Goal: Task Accomplishment & Management: Manage account settings

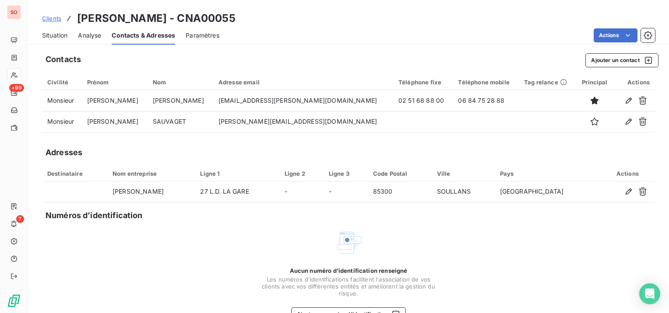
click at [58, 35] on span "Situation" at bounding box center [54, 35] width 25 height 9
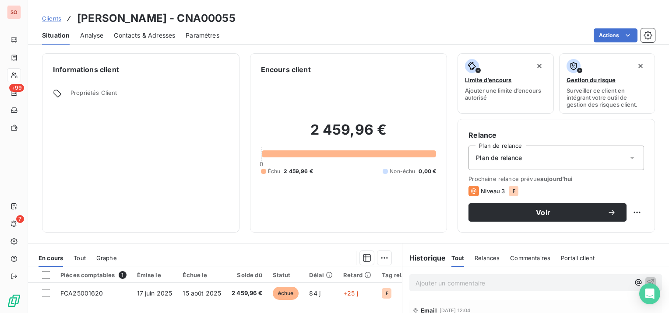
click at [132, 33] on span "Contacts & Adresses" at bounding box center [144, 35] width 61 height 9
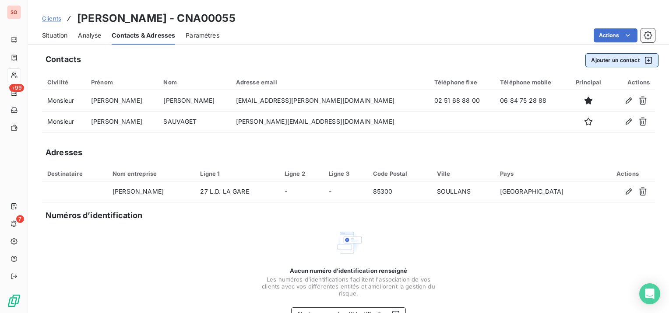
click at [614, 62] on button "Ajouter un contact" at bounding box center [621, 60] width 73 height 14
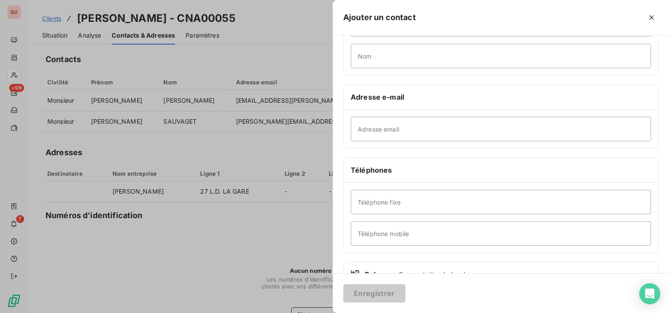
scroll to position [131, 0]
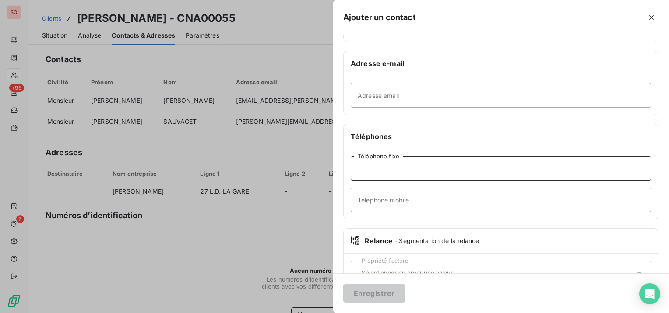
click at [483, 173] on input "Téléphone fixe" at bounding box center [501, 168] width 300 height 25
paste input "02 51 93 26 83"
type input "02 51 93 26 83"
drag, startPoint x: 381, startPoint y: 293, endPoint x: 375, endPoint y: 297, distance: 6.7
click at [379, 295] on button "Enregistrer" at bounding box center [374, 294] width 62 height 18
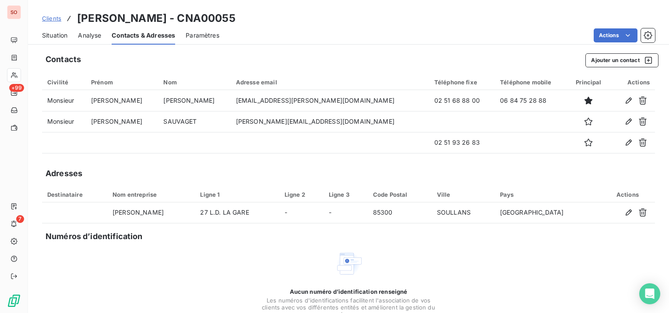
click at [47, 36] on span "Situation" at bounding box center [54, 35] width 25 height 9
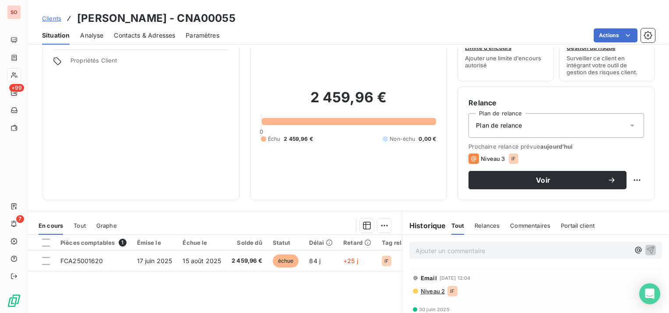
scroll to position [44, 0]
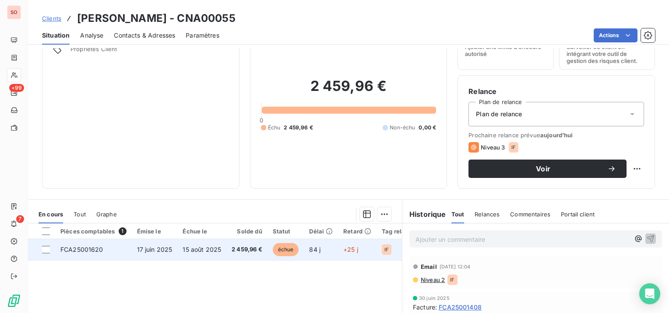
click at [183, 247] on span "15 août 2025" at bounding box center [202, 249] width 39 height 7
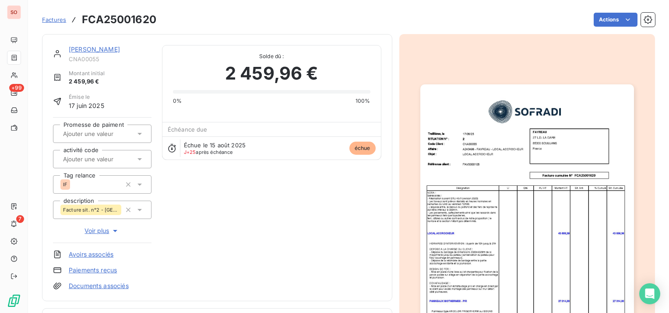
click at [527, 192] on img "button" at bounding box center [527, 235] width 214 height 302
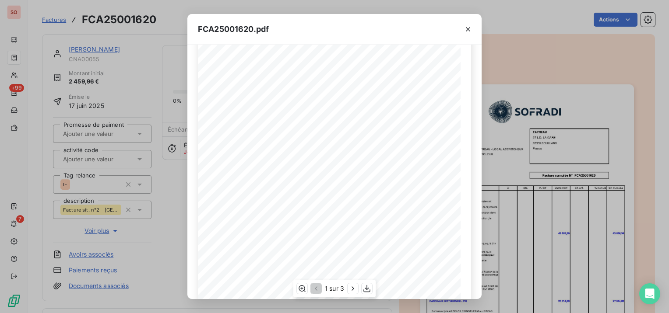
scroll to position [137, 0]
click at [355, 289] on icon "button" at bounding box center [352, 289] width 9 height 9
click at [355, 289] on icon "button" at bounding box center [353, 289] width 9 height 9
click at [467, 27] on icon "button" at bounding box center [468, 29] width 9 height 9
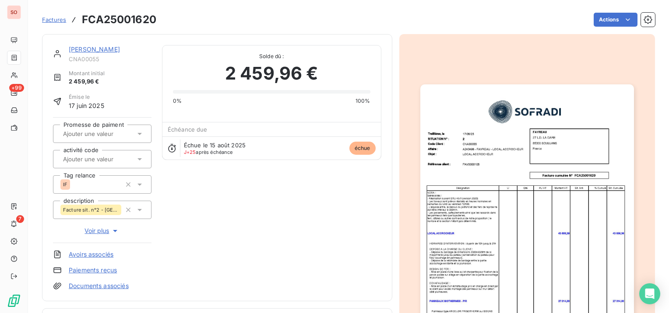
click at [82, 51] on link "[PERSON_NAME]" at bounding box center [94, 49] width 51 height 7
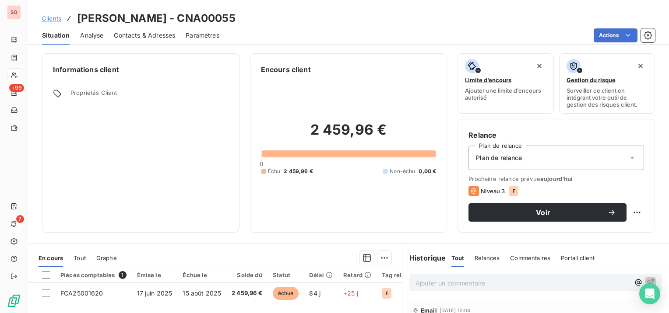
click at [151, 32] on span "Contacts & Adresses" at bounding box center [144, 35] width 61 height 9
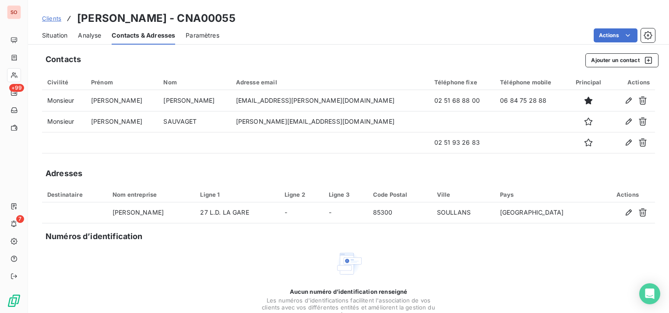
click at [56, 35] on span "Situation" at bounding box center [54, 35] width 25 height 9
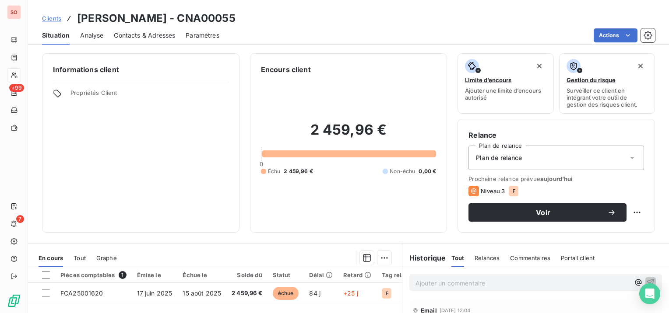
click at [82, 257] on span "Tout" at bounding box center [80, 258] width 12 height 7
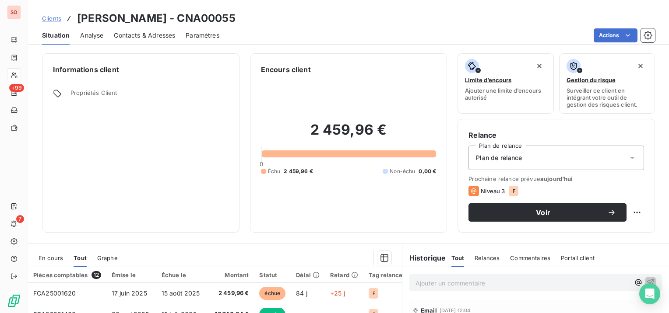
scroll to position [44, 0]
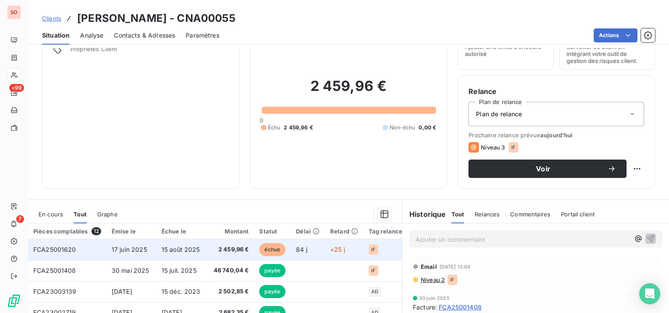
click at [144, 249] on span "17 juin 2025" at bounding box center [129, 249] width 35 height 7
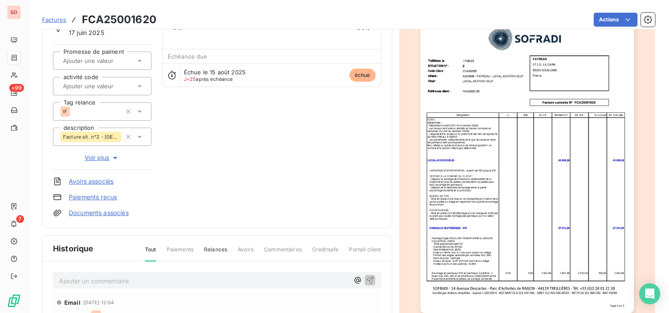
scroll to position [131, 0]
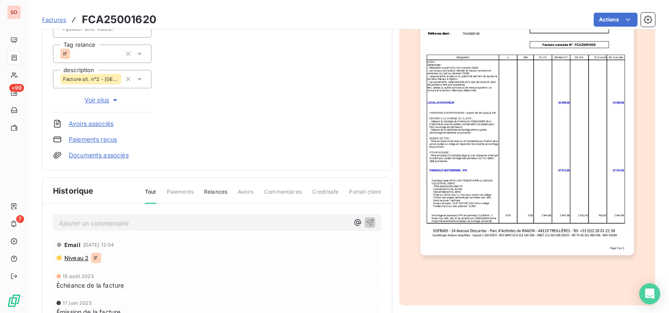
click at [166, 224] on p "Ajouter un commentaire ﻿" at bounding box center [204, 223] width 290 height 11
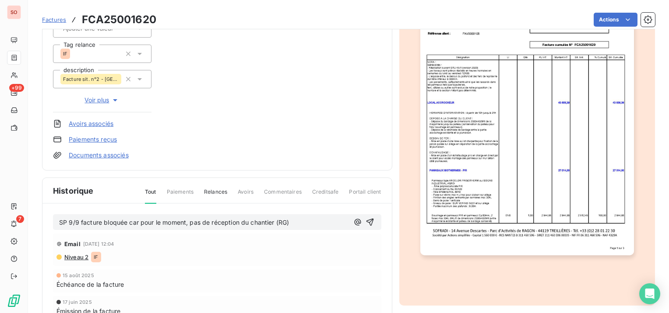
click at [286, 225] on span "SP 9/9 facture bloquée car pour le moment, pas de réception du chantier (RG)" at bounding box center [174, 222] width 230 height 7
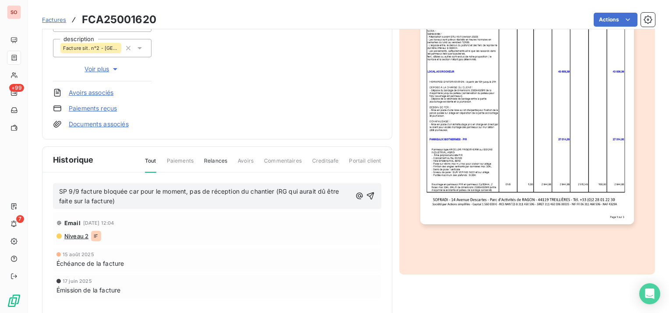
scroll to position [175, 0]
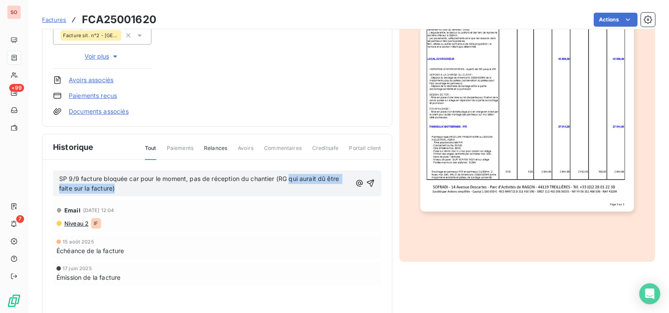
drag, startPoint x: 290, startPoint y: 180, endPoint x: 292, endPoint y: 190, distance: 10.3
click at [292, 190] on p "SP 9/9 facture bloquée car pour le moment, pas de réception du chantier (RG qui…" at bounding box center [205, 184] width 292 height 20
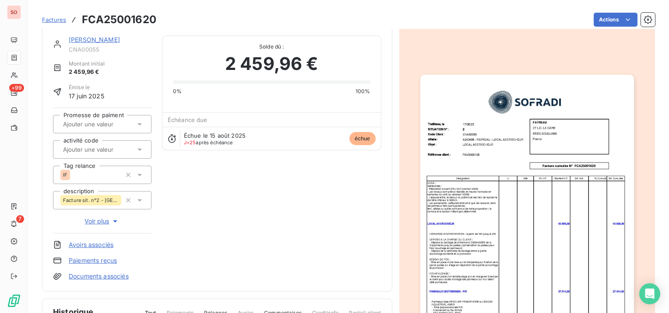
scroll to position [0, 0]
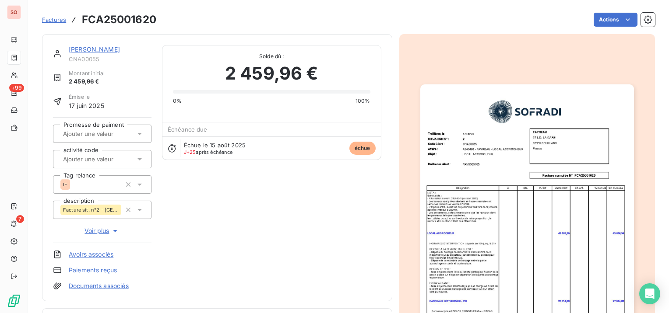
click at [150, 21] on h3 "FCA25001620" at bounding box center [119, 20] width 74 height 16
copy h3 "FCA25001620"
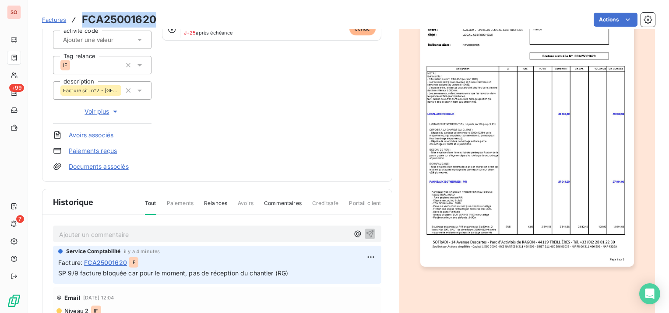
scroll to position [131, 0]
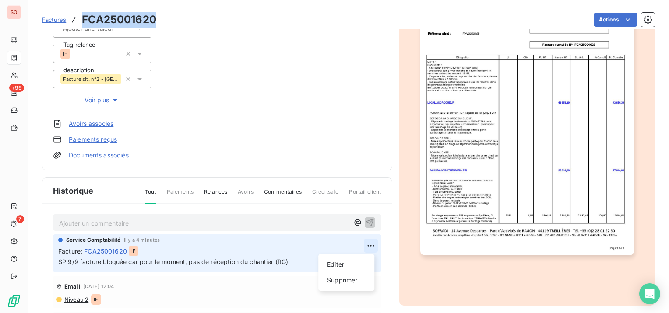
click at [365, 243] on html "SO +99 7 Factures FCA25001620 Actions [PERSON_NAME] CNA00055 Montant initial 2 …" at bounding box center [334, 156] width 669 height 313
click at [345, 265] on div "Editer" at bounding box center [346, 265] width 49 height 14
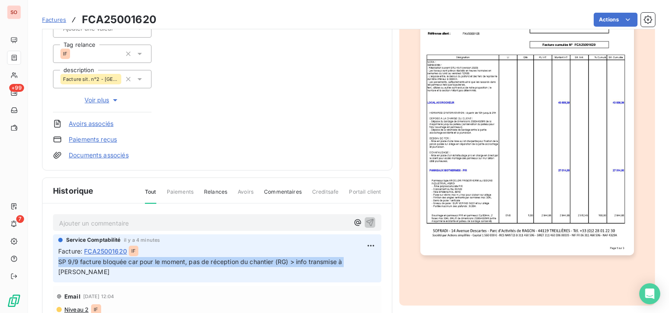
drag, startPoint x: 59, startPoint y: 264, endPoint x: 353, endPoint y: 264, distance: 294.2
click at [353, 264] on p "SP 9/9 facture bloquée car pour le moment, pas de réception du chantier (RG) > …" at bounding box center [217, 267] width 318 height 20
copy span "SP 9/9 facture bloquée car pour le moment, pas de réception du chantier (RG) > …"
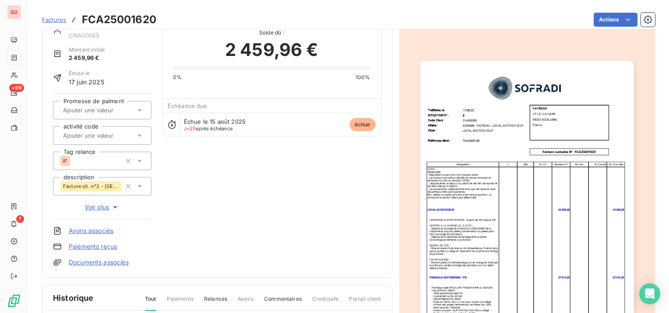
scroll to position [0, 0]
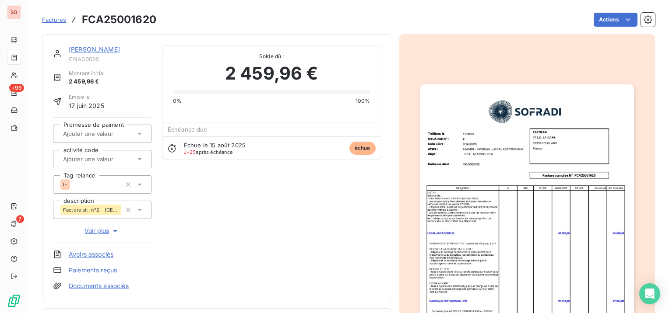
click at [91, 49] on link "[PERSON_NAME]" at bounding box center [94, 49] width 51 height 7
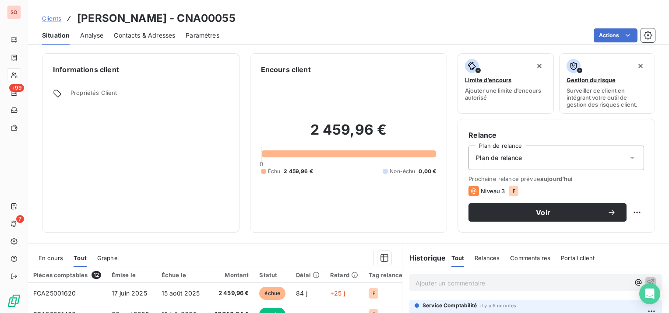
click at [60, 16] on span "Clients" at bounding box center [51, 18] width 19 height 7
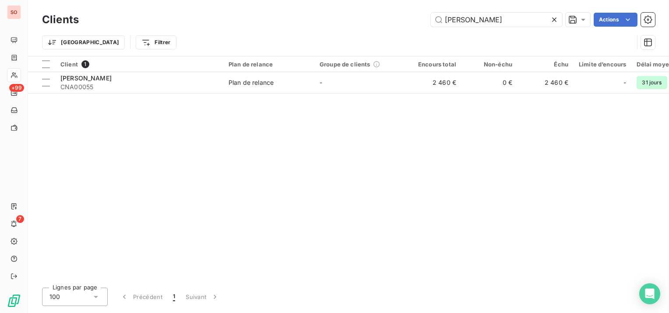
drag, startPoint x: 489, startPoint y: 22, endPoint x: 406, endPoint y: 14, distance: 82.6
click at [407, 18] on div "[PERSON_NAME] Actions" at bounding box center [372, 20] width 566 height 14
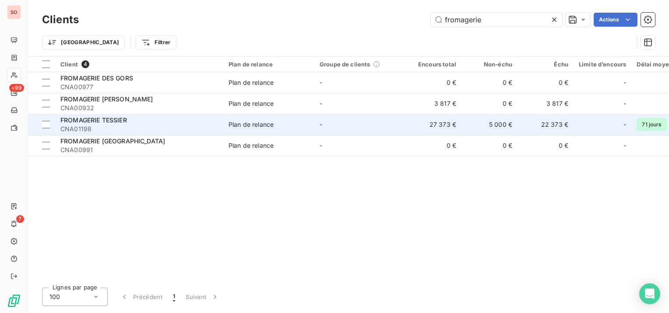
type input "fromagerie"
click at [139, 125] on span "CNA01198" at bounding box center [139, 129] width 158 height 9
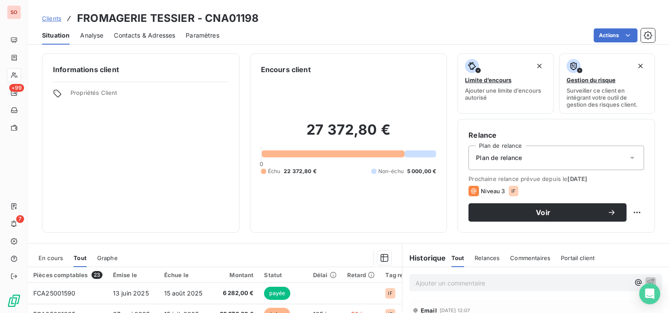
click at [146, 31] on span "Contacts & Adresses" at bounding box center [144, 35] width 61 height 9
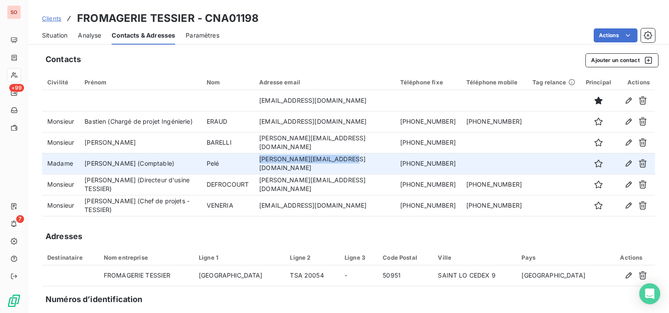
drag, startPoint x: 373, startPoint y: 160, endPoint x: 276, endPoint y: 160, distance: 96.3
click at [276, 160] on td "[PERSON_NAME][EMAIL_ADDRESS][DOMAIN_NAME]" at bounding box center [324, 163] width 141 height 21
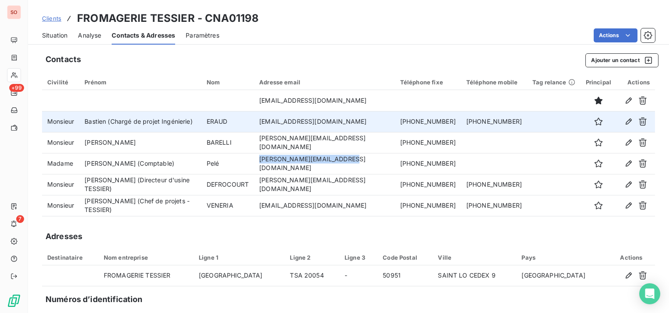
copy td "[PERSON_NAME][EMAIL_ADDRESS][DOMAIN_NAME]"
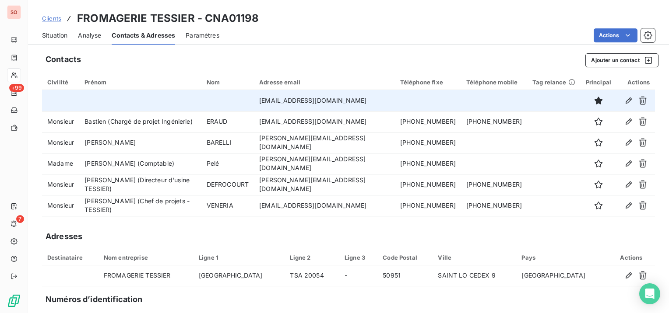
click at [201, 99] on td at bounding box center [140, 100] width 122 height 21
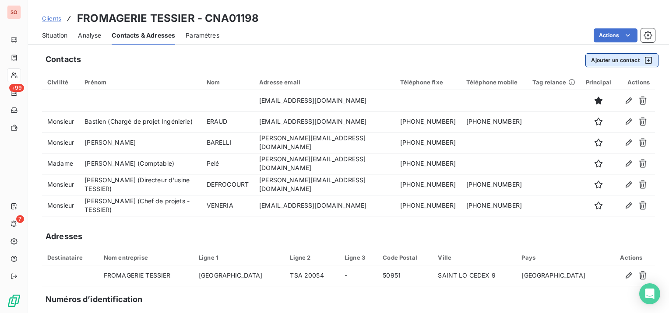
click at [625, 59] on button "Ajouter un contact" at bounding box center [621, 60] width 73 height 14
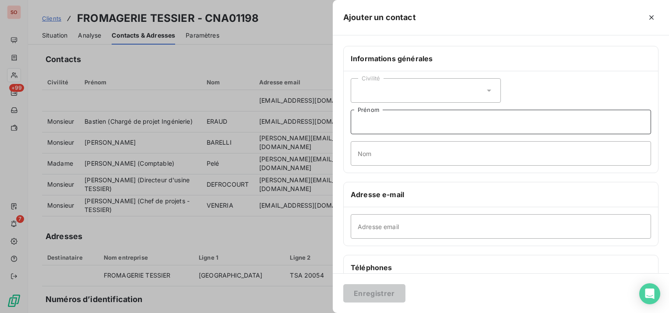
click at [412, 121] on input "Prénom" at bounding box center [501, 122] width 300 height 25
paste input "- AEG [GEOGRAPHIC_DATA]"
click at [414, 123] on input "relances pour - AEG [GEOGRAPHIC_DATA]" at bounding box center [501, 122] width 300 height 25
type input "relances pour AEG [GEOGRAPHIC_DATA]"
click at [378, 292] on button "Enregistrer" at bounding box center [374, 294] width 62 height 18
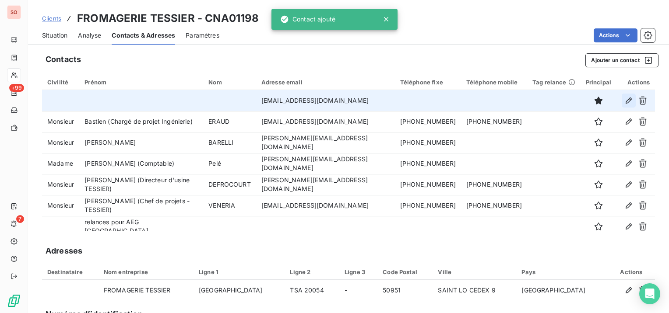
click at [626, 100] on icon "button" at bounding box center [629, 101] width 6 height 6
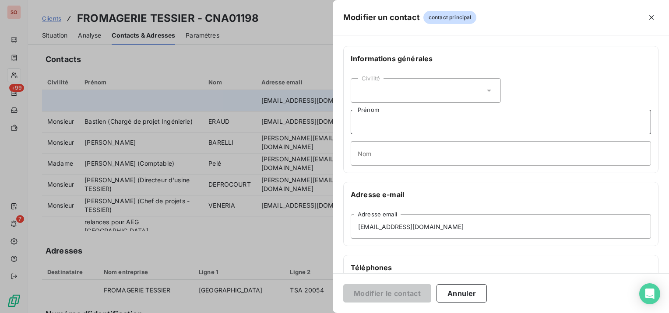
click at [401, 129] on input "Prénom" at bounding box center [501, 122] width 300 height 25
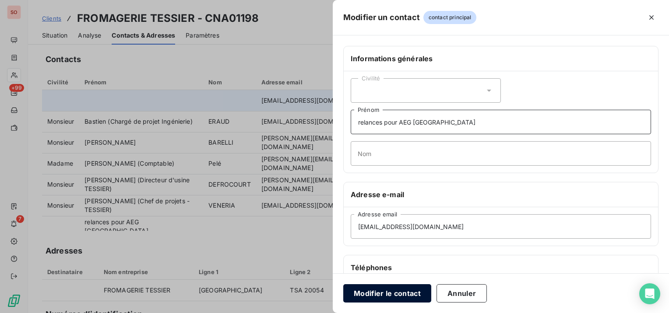
type input "relances pour AEG [GEOGRAPHIC_DATA]"
click at [385, 298] on button "Modifier le contact" at bounding box center [387, 294] width 88 height 18
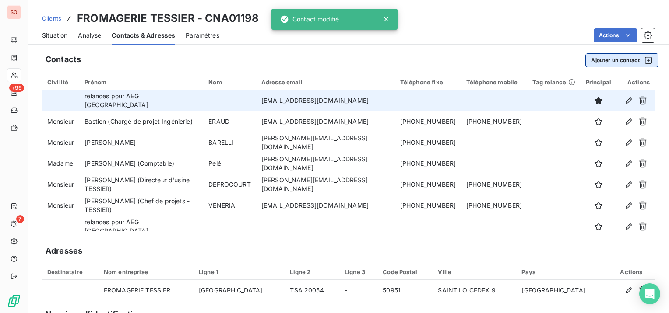
click at [615, 59] on button "Ajouter un contact" at bounding box center [621, 60] width 73 height 14
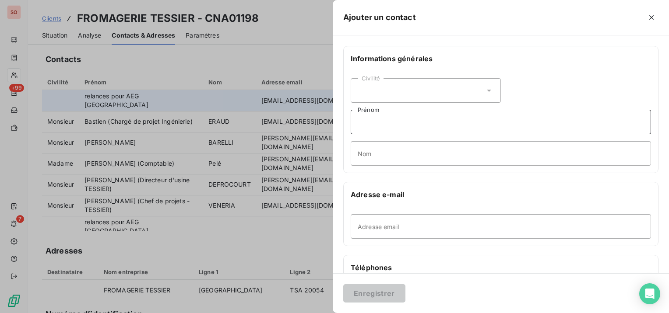
click at [401, 115] on input "Prénom" at bounding box center [501, 122] width 300 height 25
type input "relances pour AEG [GEOGRAPHIC_DATA]"
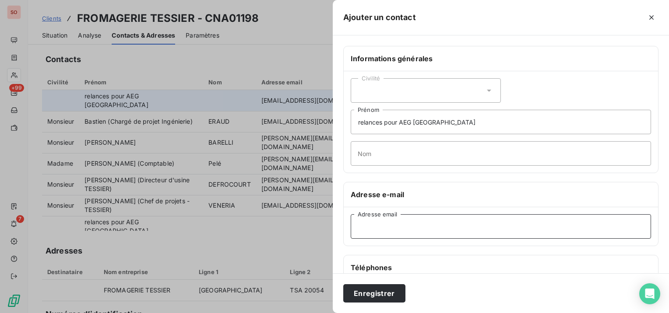
click at [414, 225] on input "Adresse email" at bounding box center [501, 227] width 300 height 25
paste input "[EMAIL_ADDRESS][DOMAIN_NAME]"
type input "[EMAIL_ADDRESS][DOMAIN_NAME]"
click at [383, 296] on button "Enregistrer" at bounding box center [374, 294] width 62 height 18
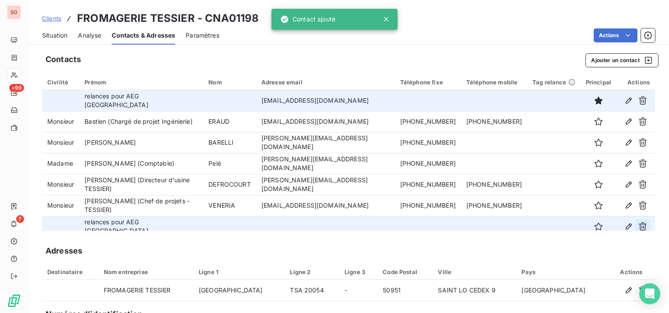
click at [639, 226] on icon "button" at bounding box center [643, 227] width 8 height 8
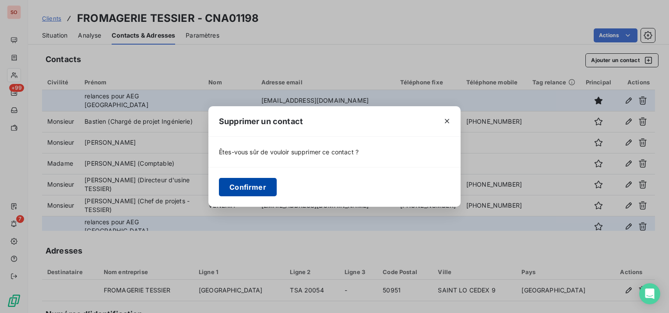
click at [245, 185] on button "Confirmer" at bounding box center [248, 187] width 58 height 18
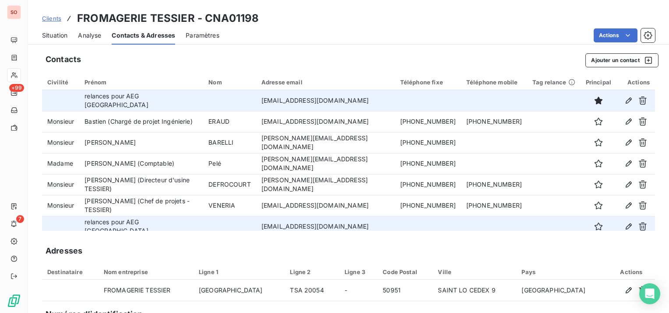
click at [59, 35] on span "Situation" at bounding box center [54, 35] width 25 height 9
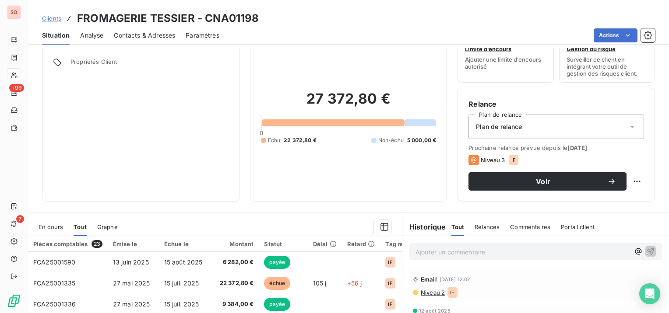
scroll to position [44, 0]
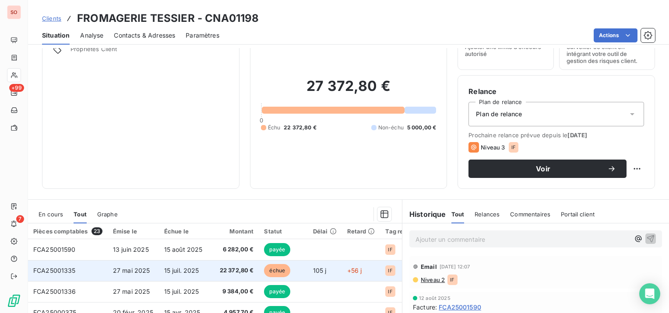
click at [197, 267] on span "15 juil. 2025" at bounding box center [181, 270] width 35 height 7
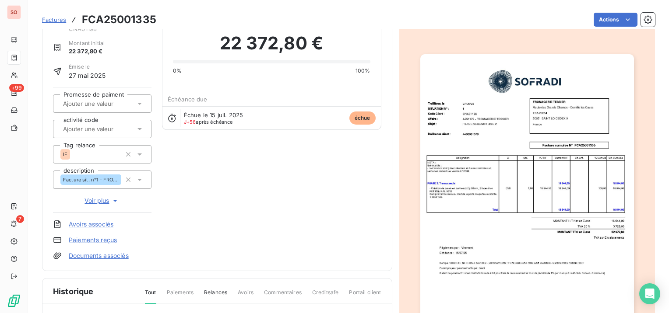
scroll to position [44, 0]
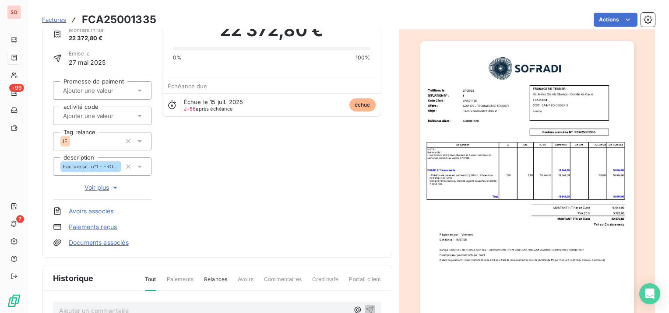
click at [547, 119] on img "button" at bounding box center [527, 192] width 214 height 302
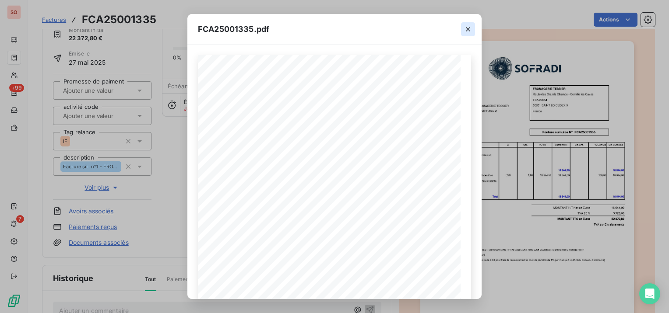
click at [468, 29] on icon "button" at bounding box center [468, 29] width 4 height 4
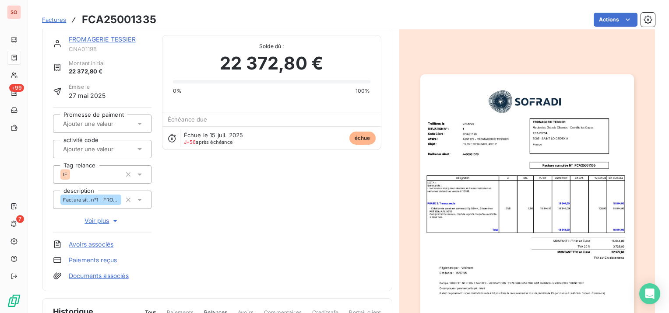
scroll to position [0, 0]
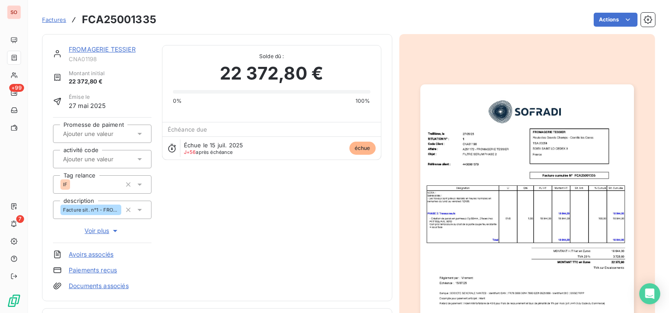
click at [122, 15] on h3 "FCA25001335" at bounding box center [119, 20] width 74 height 16
copy h3 "FCA25001335"
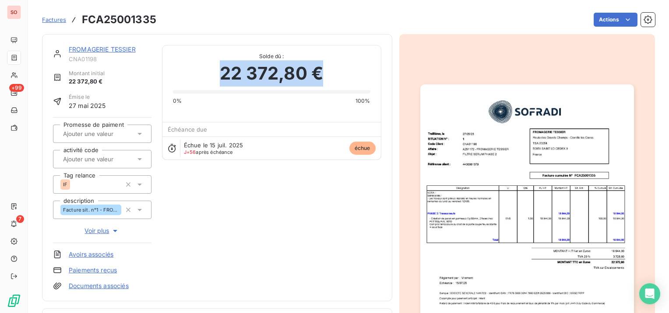
drag, startPoint x: 343, startPoint y: 73, endPoint x: 221, endPoint y: 75, distance: 121.7
click at [221, 75] on div "22 372,80 €" at bounding box center [271, 73] width 197 height 26
copy span "22 372,80 €"
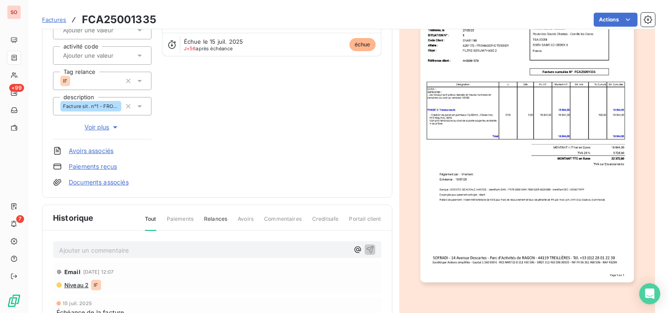
scroll to position [131, 0]
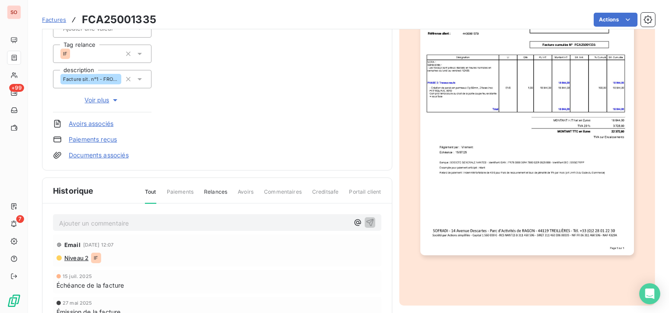
click at [526, 179] on img "button" at bounding box center [527, 105] width 214 height 302
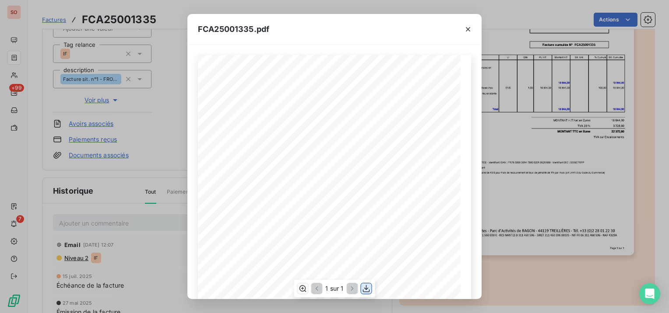
click at [364, 289] on icon "button" at bounding box center [366, 289] width 9 height 9
drag, startPoint x: 646, startPoint y: 87, endPoint x: 561, endPoint y: 154, distance: 108.4
click at [646, 87] on div "FCA25001335.pdf Facture cumulée N° FCA25001335 FROMAGERIE TESSIER 50951 SAINT L…" at bounding box center [334, 156] width 669 height 313
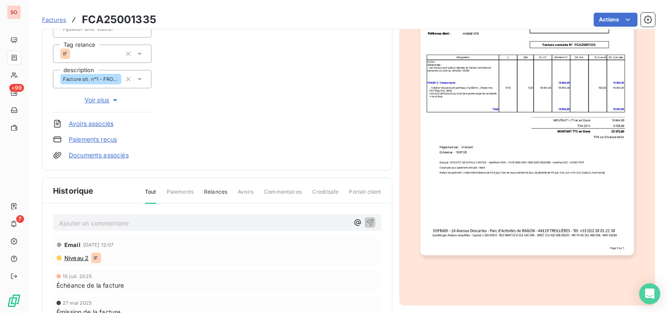
click at [142, 226] on p "Ajouter un commentaire ﻿" at bounding box center [204, 223] width 290 height 11
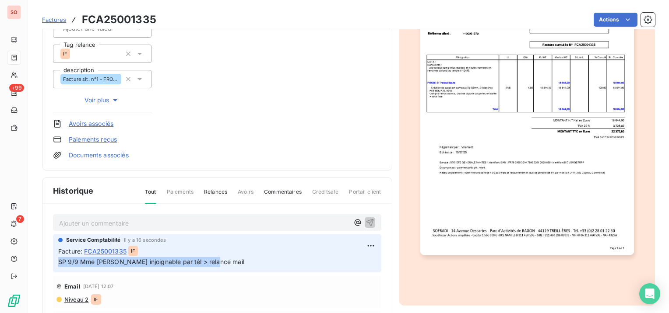
drag, startPoint x: 235, startPoint y: 262, endPoint x: 53, endPoint y: 267, distance: 181.3
click at [53, 267] on div "Service Comptabilité il y a 16 secondes Facture : FCA25001335 IF SP 9/9 Mme Pel…" at bounding box center [217, 254] width 328 height 38
copy span "SP 9/9 Mme [PERSON_NAME] injoignable par tél > relance mail"
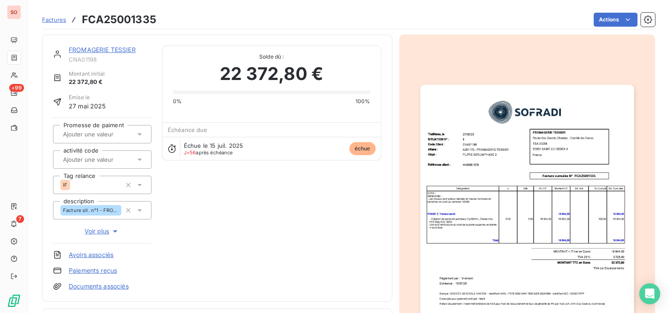
scroll to position [0, 0]
click at [113, 46] on link "FROMAGERIE TESSIER" at bounding box center [102, 49] width 67 height 7
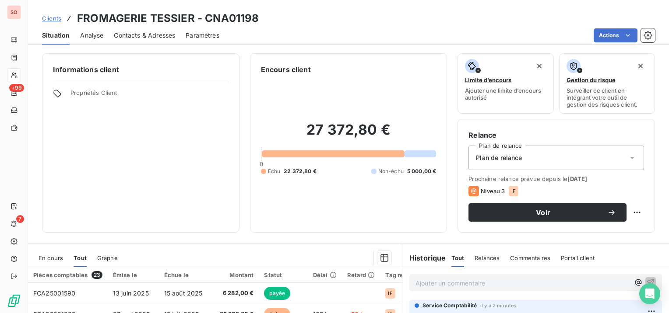
click at [47, 18] on span "Clients" at bounding box center [51, 18] width 19 height 7
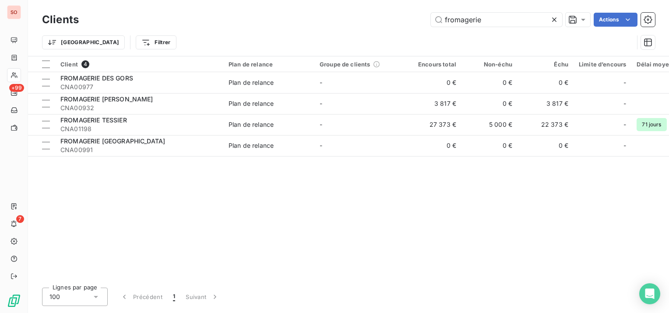
drag, startPoint x: 510, startPoint y: 21, endPoint x: 402, endPoint y: 18, distance: 108.2
click at [403, 18] on div "fromagerie Actions" at bounding box center [372, 20] width 566 height 14
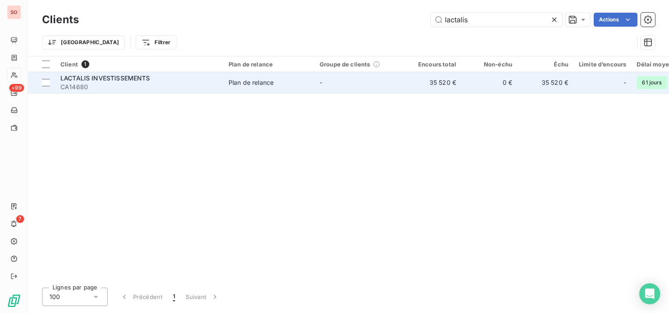
type input "lactalis"
click at [264, 78] on div "Plan de relance" at bounding box center [251, 82] width 45 height 9
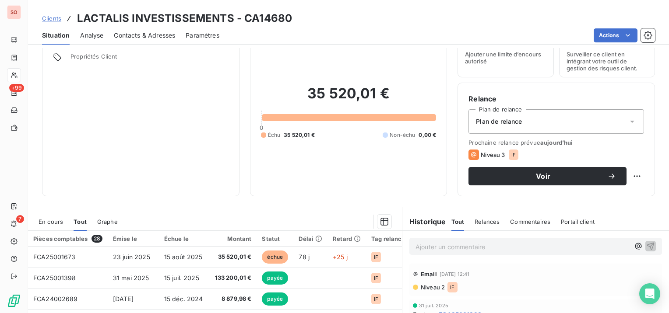
scroll to position [44, 0]
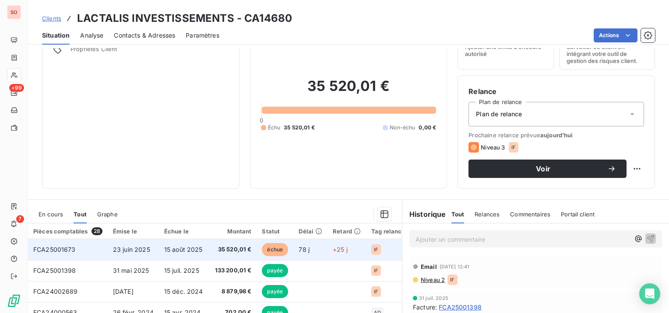
click at [208, 245] on td "15 août 2025" at bounding box center [184, 249] width 51 height 21
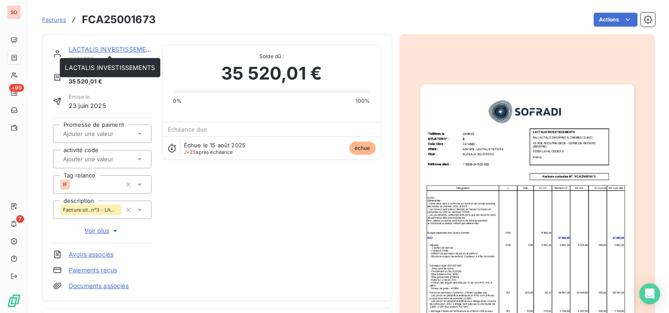
click at [114, 49] on link "LACTALIS INVESTISSEMENTS" at bounding box center [114, 49] width 90 height 7
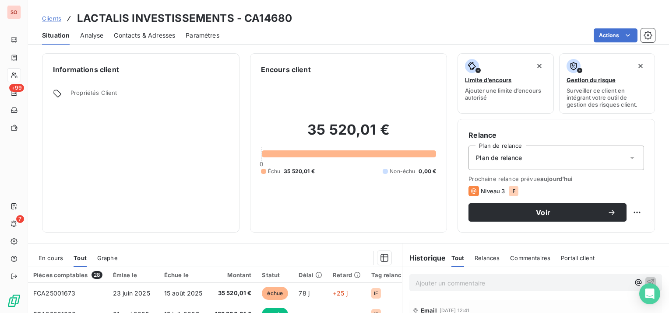
click at [166, 35] on span "Contacts & Adresses" at bounding box center [144, 35] width 61 height 9
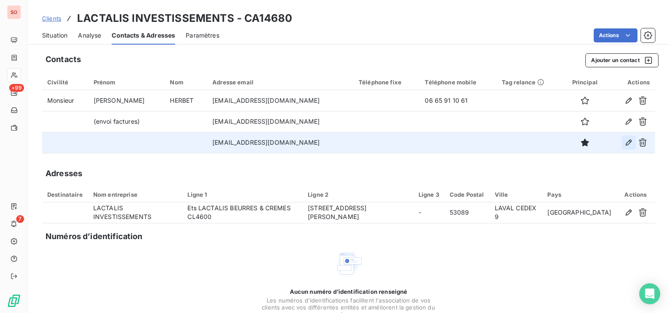
click at [624, 138] on icon "button" at bounding box center [628, 142] width 9 height 9
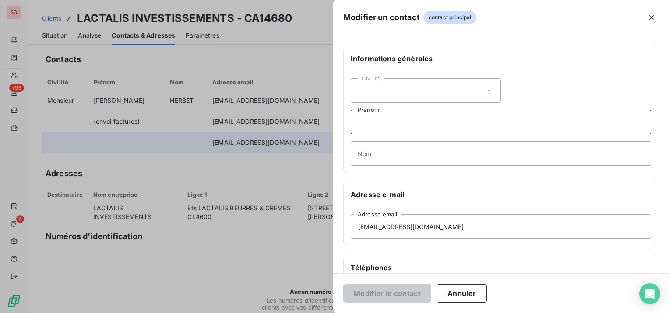
click at [392, 120] on input "Prénom" at bounding box center [501, 122] width 300 height 25
click at [404, 87] on div "Civilité" at bounding box center [426, 90] width 150 height 25
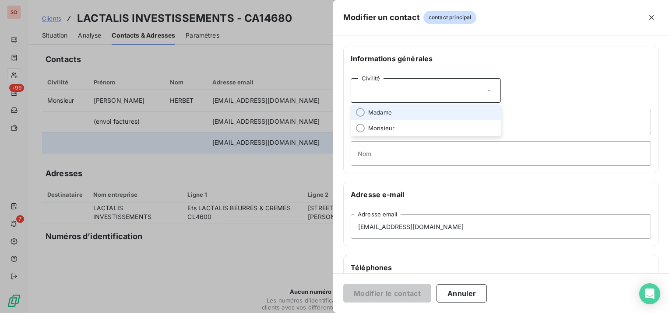
click at [399, 113] on li "Madame" at bounding box center [426, 113] width 150 height 16
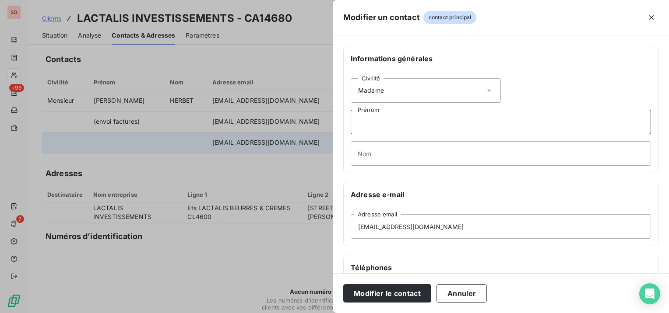
click at [398, 122] on input "Prénom" at bounding box center [501, 122] width 300 height 25
type input "Solène"
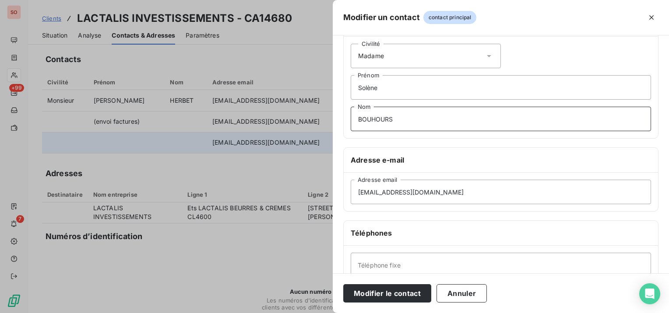
scroll to position [88, 0]
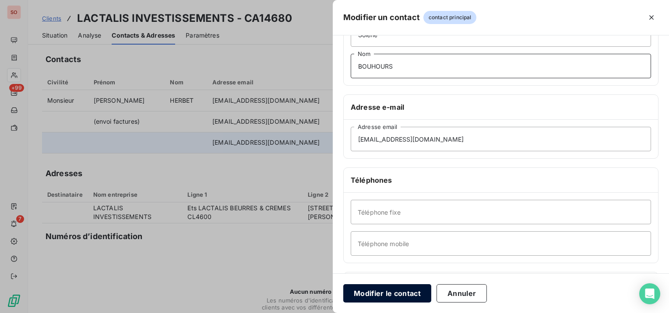
type input "BOUHOURS"
click at [371, 293] on button "Modifier le contact" at bounding box center [387, 294] width 88 height 18
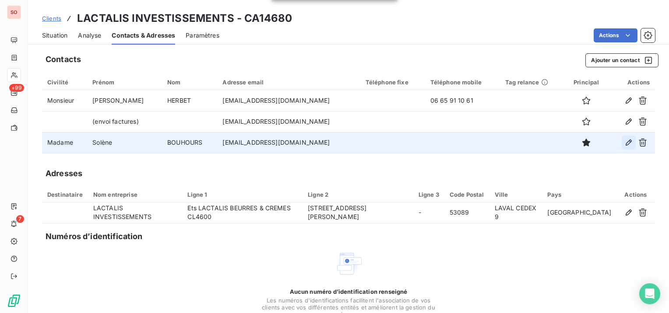
click at [624, 141] on icon "button" at bounding box center [628, 142] width 9 height 9
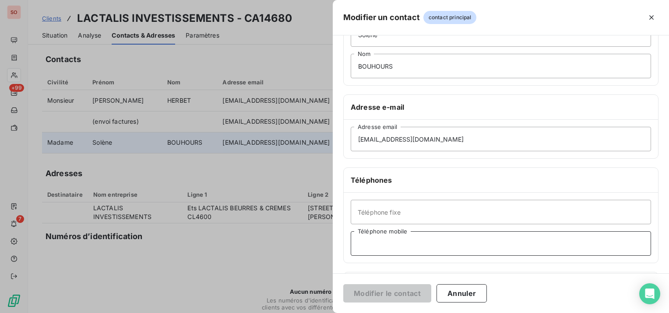
click at [418, 238] on input "Téléphone mobile" at bounding box center [501, 244] width 300 height 25
click at [419, 215] on input "Téléphone fixe" at bounding box center [501, 212] width 300 height 25
paste input ")2 43 59 42 29"
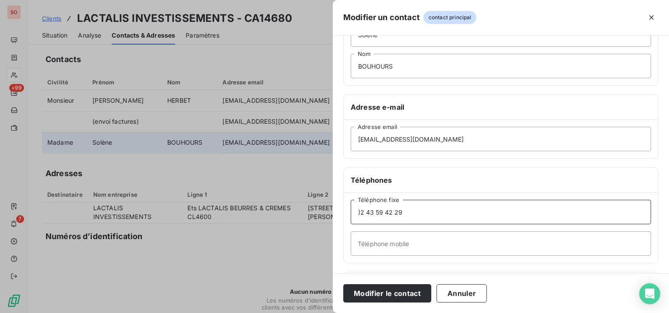
click at [361, 215] on input ")2 43 59 42 29" at bounding box center [501, 212] width 300 height 25
type input "02 43 59 42 29"
click at [401, 292] on button "Modifier le contact" at bounding box center [387, 294] width 88 height 18
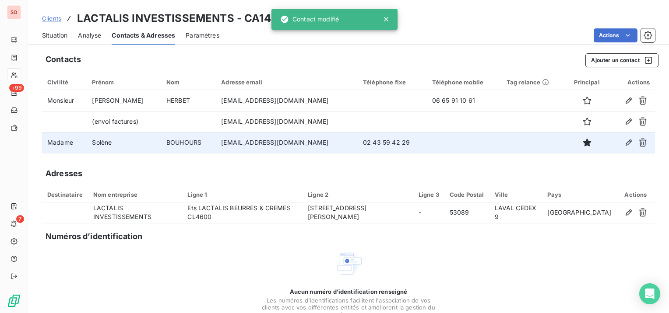
click at [83, 35] on span "Analyse" at bounding box center [89, 35] width 23 height 9
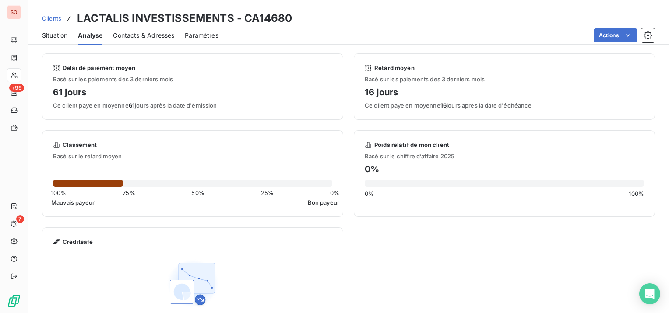
click at [63, 33] on span "Situation" at bounding box center [54, 35] width 25 height 9
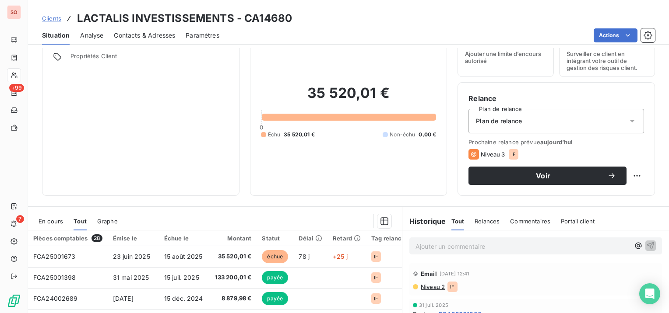
scroll to position [44, 0]
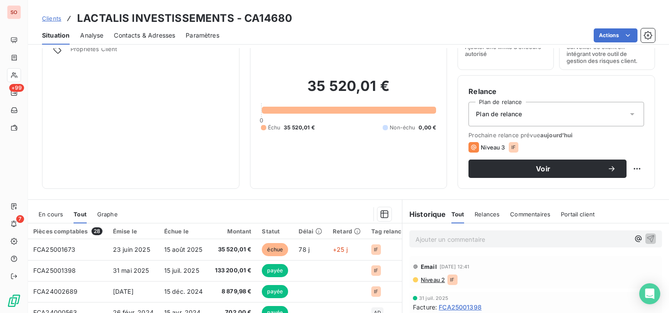
click at [56, 17] on span "Clients" at bounding box center [51, 18] width 19 height 7
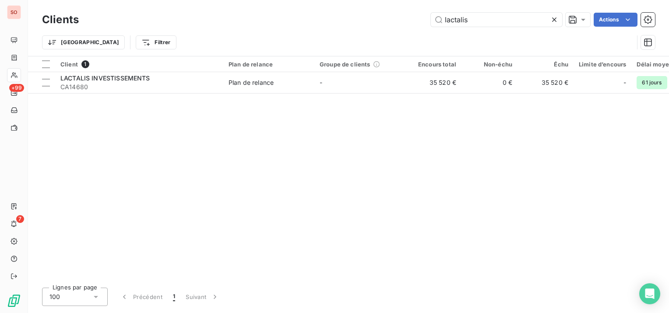
drag, startPoint x: 493, startPoint y: 19, endPoint x: 425, endPoint y: 18, distance: 68.7
click at [425, 18] on div "lactalis Actions" at bounding box center [372, 20] width 566 height 14
type input "fromagerie tessier"
drag, startPoint x: 505, startPoint y: 19, endPoint x: 428, endPoint y: 16, distance: 77.1
click at [428, 16] on div "fromagerie tessier Actions" at bounding box center [372, 20] width 566 height 14
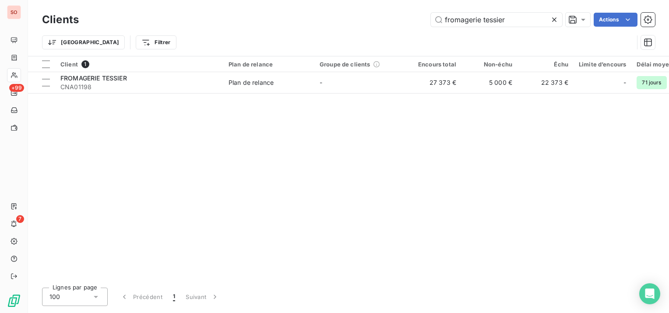
click at [556, 19] on icon at bounding box center [554, 19] width 9 height 9
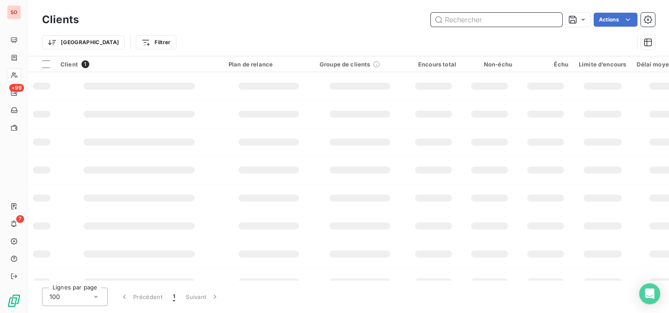
click at [539, 20] on input "text" at bounding box center [496, 20] width 131 height 14
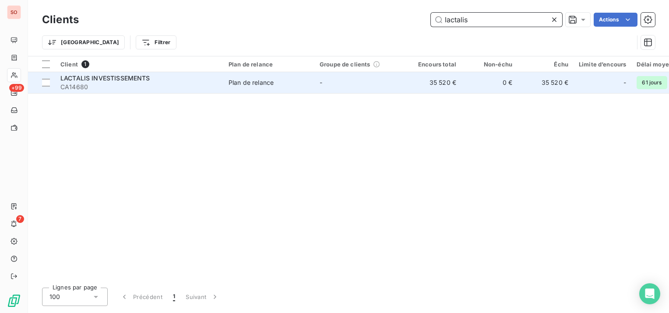
type input "lactalis"
click at [204, 79] on div "LACTALIS INVESTISSEMENTS" at bounding box center [139, 78] width 158 height 9
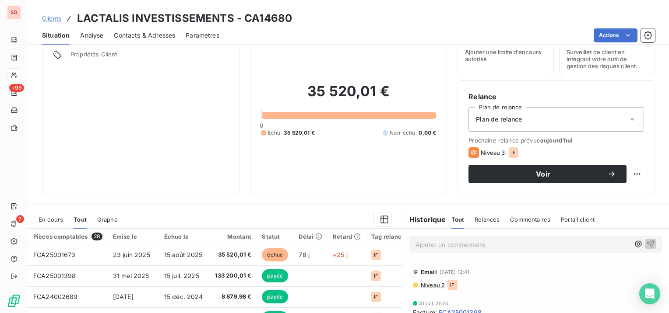
scroll to position [88, 0]
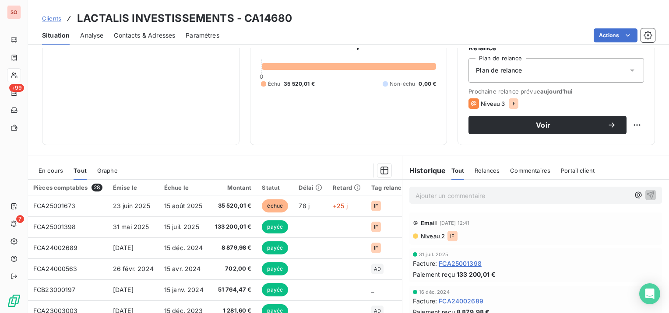
click at [152, 34] on span "Contacts & Adresses" at bounding box center [144, 35] width 61 height 9
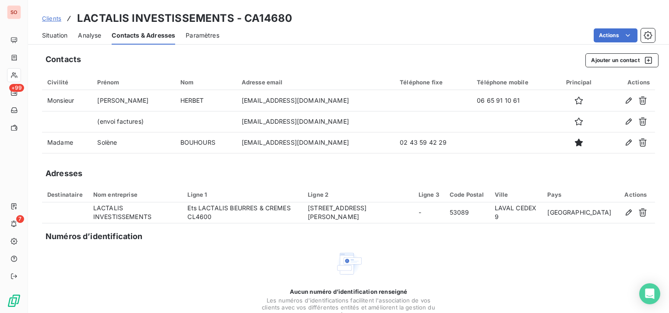
click at [53, 18] on span "Clients" at bounding box center [51, 18] width 19 height 7
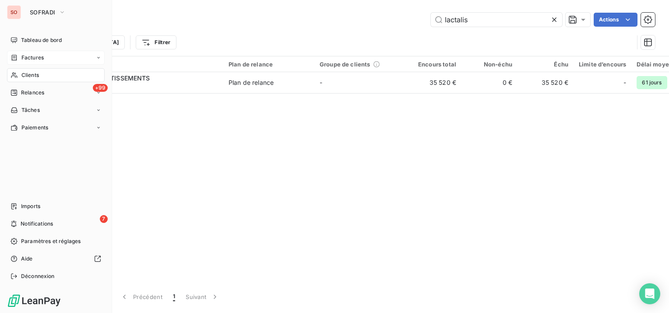
click at [26, 56] on span "Factures" at bounding box center [32, 58] width 22 height 8
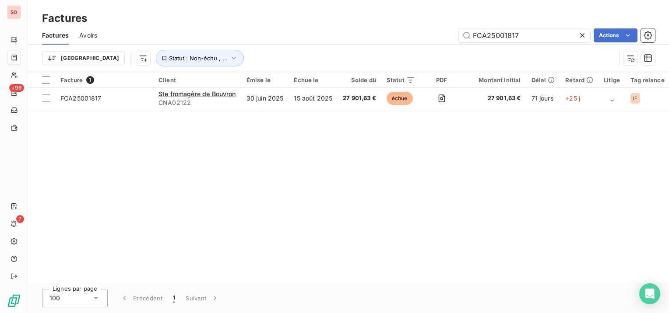
type input "FCA25001817"
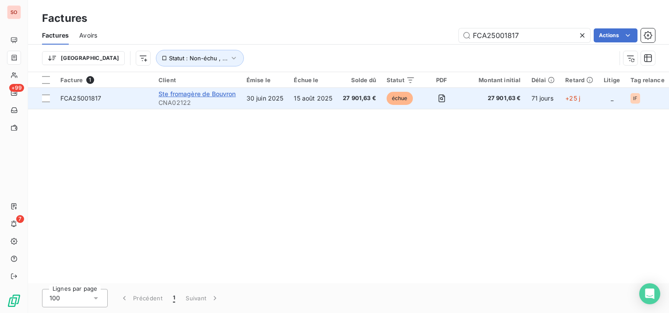
click at [200, 91] on span "Ste fromagère de Bouvron" at bounding box center [196, 93] width 77 height 7
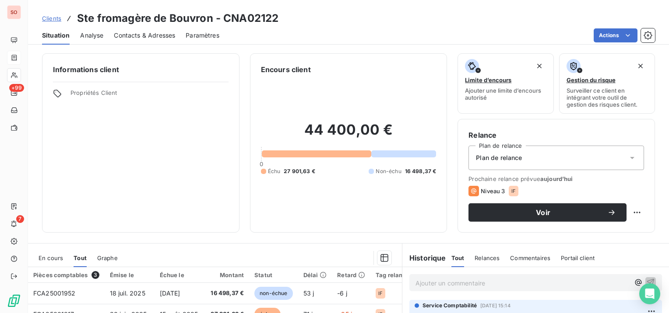
scroll to position [44, 0]
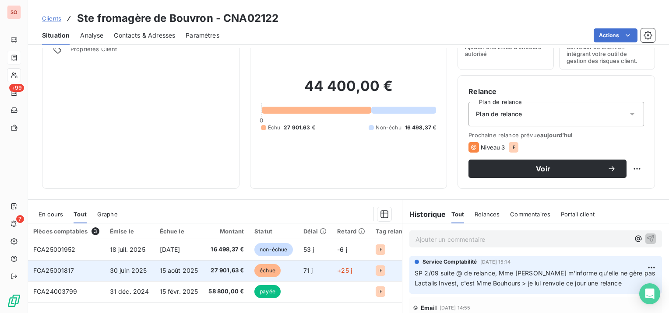
click at [156, 265] on td "15 août 2025" at bounding box center [179, 270] width 49 height 21
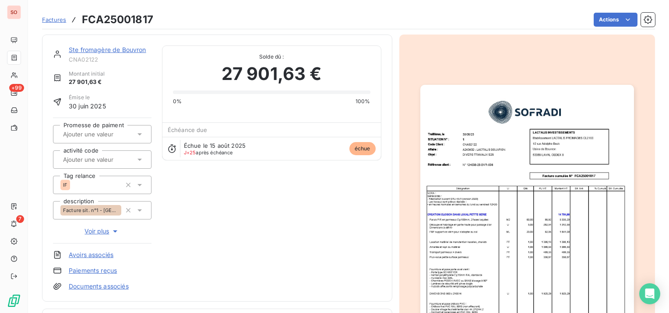
scroll to position [88, 0]
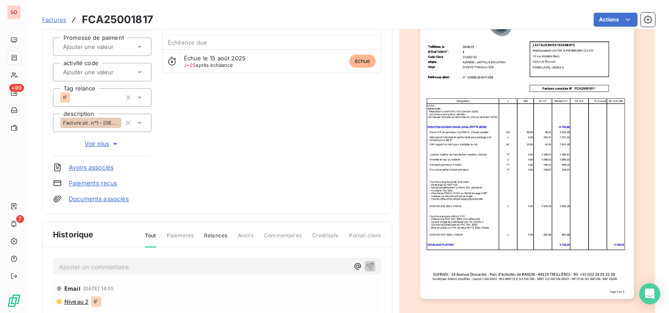
click at [201, 265] on p "Ajouter un commentaire ﻿" at bounding box center [204, 267] width 290 height 11
click at [150, 268] on span "SP 9/9 rel tel Mme Bouhours : validée, règl fait auj // SP 2/09 relance via lea…" at bounding box center [177, 266] width 237 height 7
drag, startPoint x: 329, startPoint y: 261, endPoint x: 230, endPoint y: 265, distance: 99.0
click at [230, 266] on p "SP 9/9 rel tel Mme Bouhours : facture validée, règl fait auj // SP 2/09 relance…" at bounding box center [204, 267] width 290 height 10
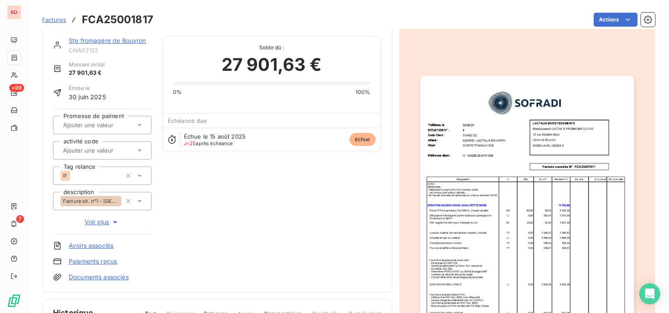
scroll to position [0, 0]
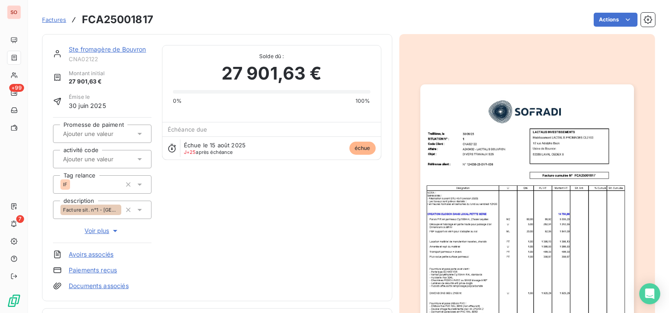
click at [110, 50] on link "Ste fromagère de Bouvron" at bounding box center [107, 49] width 77 height 7
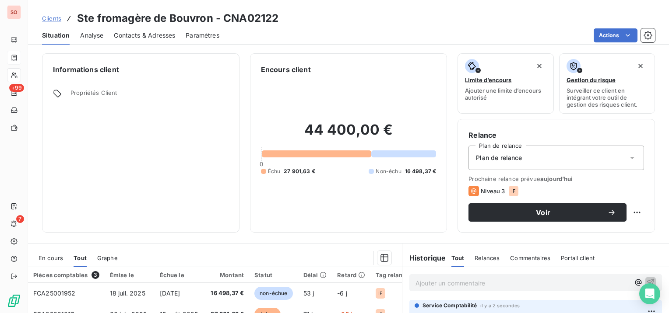
click at [151, 33] on span "Contacts & Adresses" at bounding box center [144, 35] width 61 height 9
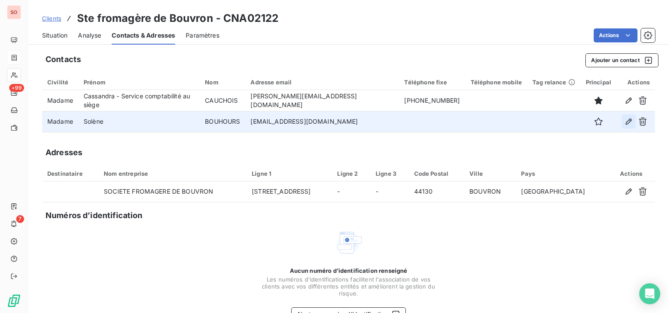
click at [626, 122] on icon "button" at bounding box center [629, 122] width 6 height 6
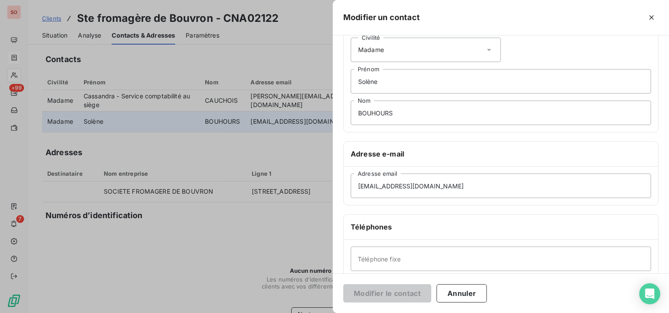
scroll to position [88, 0]
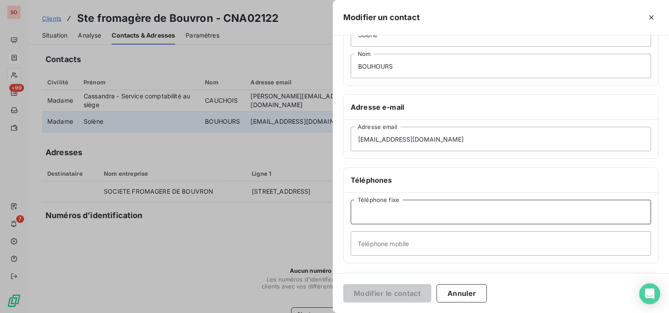
click at [439, 216] on input "Téléphone fixe" at bounding box center [501, 212] width 300 height 25
paste input "2 43 59 42 29"
click at [359, 209] on input "2 43 59 42 29" at bounding box center [501, 212] width 300 height 25
type input "02 43 59 42 29"
click at [385, 295] on button "Modifier le contact" at bounding box center [387, 294] width 88 height 18
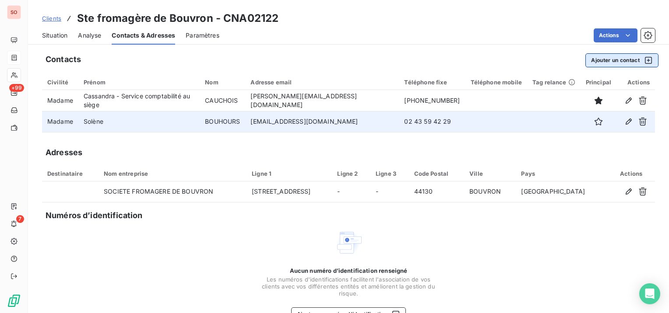
click at [612, 60] on button "Ajouter un contact" at bounding box center [621, 60] width 73 height 14
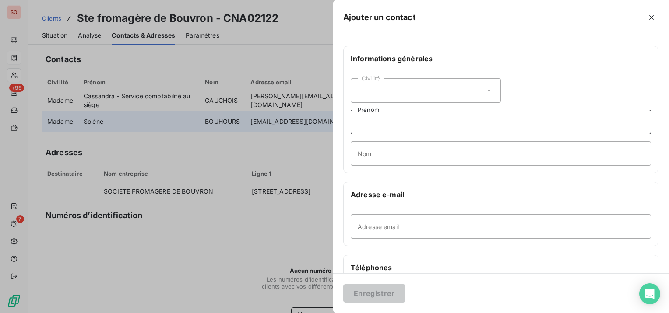
click at [489, 128] on input "Prénom" at bounding box center [501, 122] width 300 height 25
type input "[PERSON_NAME]"
type input "HUET"
click at [464, 91] on div "Civilité" at bounding box center [426, 90] width 150 height 25
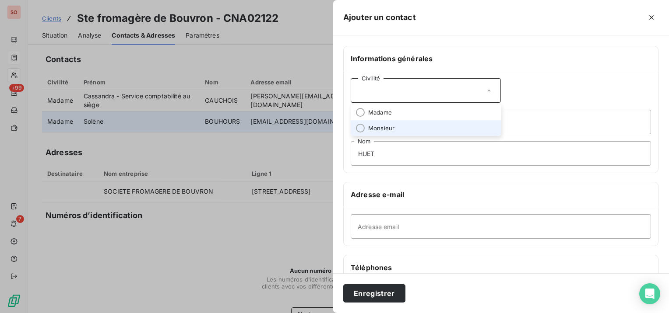
click at [444, 125] on li "Monsieur" at bounding box center [426, 128] width 150 height 16
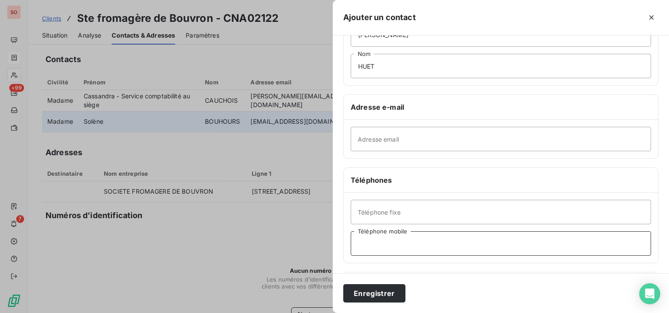
click at [426, 238] on input "Téléphone mobile" at bounding box center [501, 244] width 300 height 25
type input "06 83 78 75 25"
click at [359, 294] on button "Enregistrer" at bounding box center [374, 294] width 62 height 18
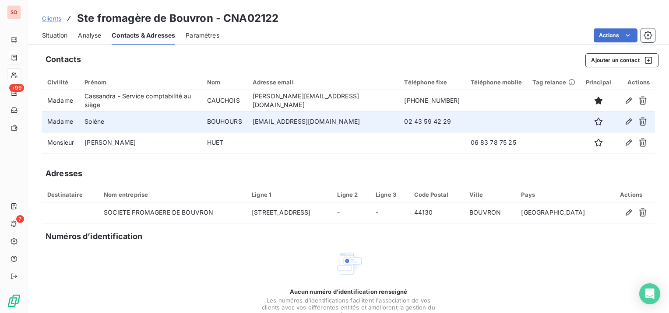
click at [56, 35] on span "Situation" at bounding box center [54, 35] width 25 height 9
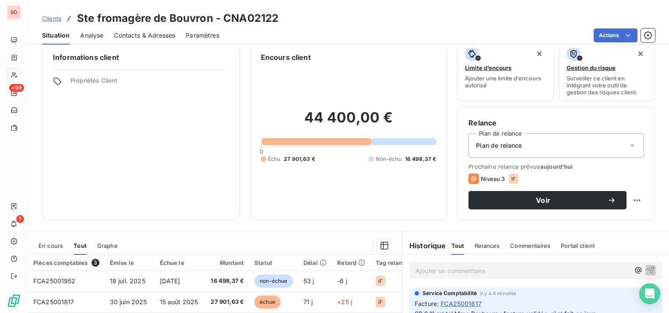
scroll to position [0, 0]
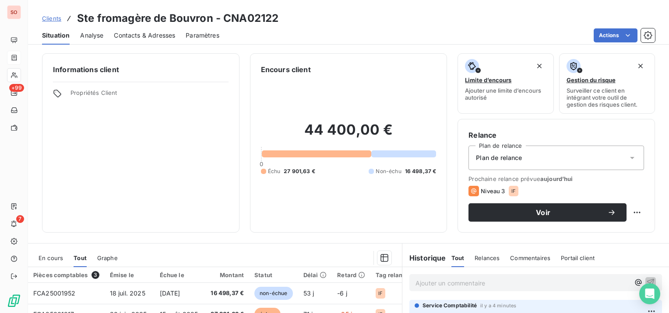
click at [56, 18] on span "Clients" at bounding box center [51, 18] width 19 height 7
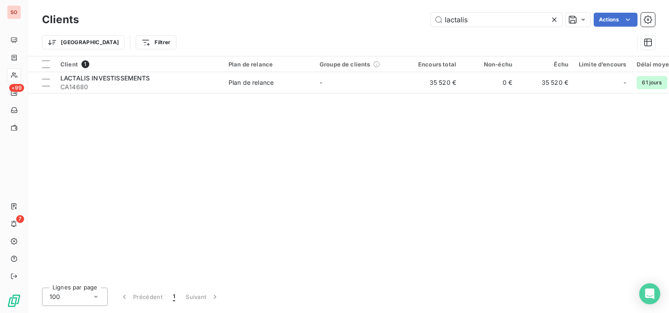
drag, startPoint x: 474, startPoint y: 21, endPoint x: 415, endPoint y: 20, distance: 58.7
click at [415, 20] on div "lactalis Actions" at bounding box center [372, 20] width 566 height 14
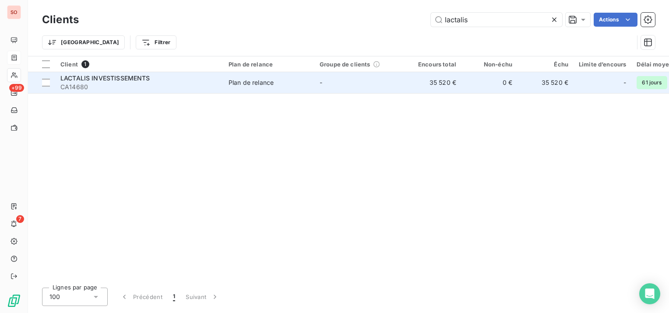
click at [135, 77] on span "LACTALIS INVESTISSEMENTS" at bounding box center [105, 77] width 90 height 7
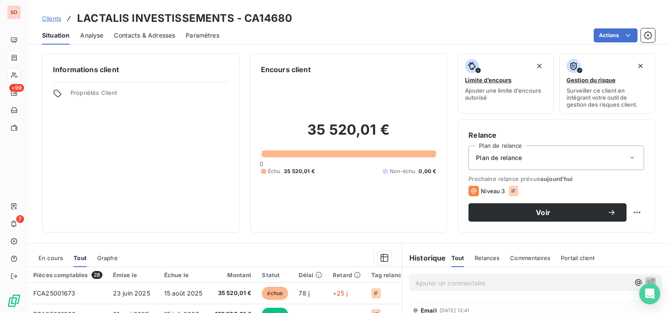
click at [169, 34] on span "Contacts & Adresses" at bounding box center [144, 35] width 61 height 9
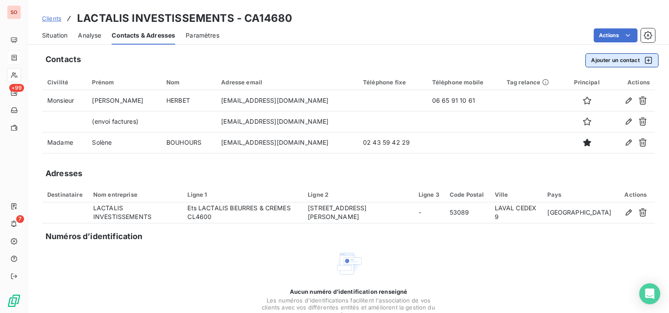
click at [617, 60] on button "Ajouter un contact" at bounding box center [621, 60] width 73 height 14
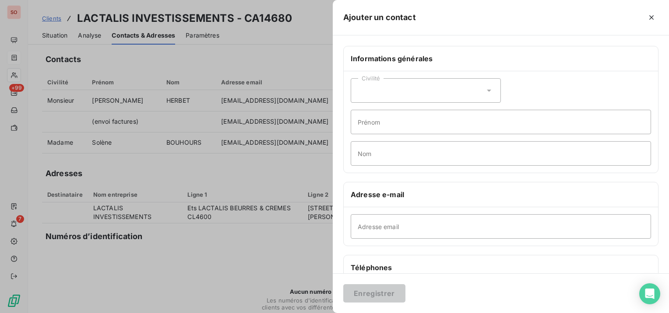
click at [429, 92] on div "Civilité" at bounding box center [426, 90] width 150 height 25
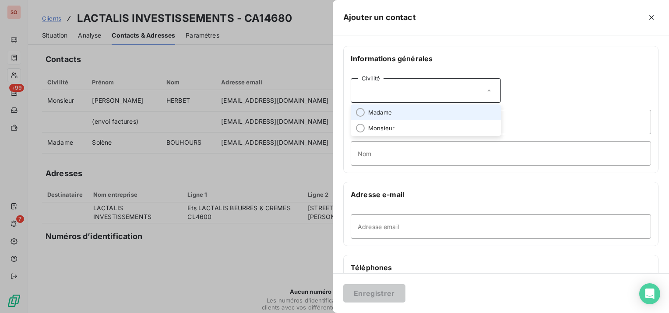
click at [420, 110] on li "Madame" at bounding box center [426, 113] width 150 height 16
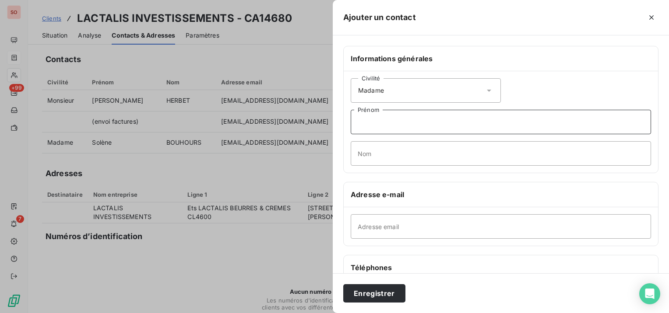
click at [421, 123] on input "Prénom" at bounding box center [501, 122] width 300 height 25
type input "Virginie (compta)"
type input "[PERSON_NAME]"
click at [433, 225] on input "Adresse email" at bounding box center [501, 227] width 300 height 25
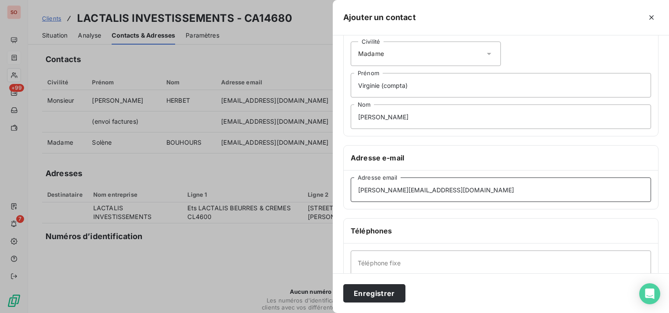
scroll to position [44, 0]
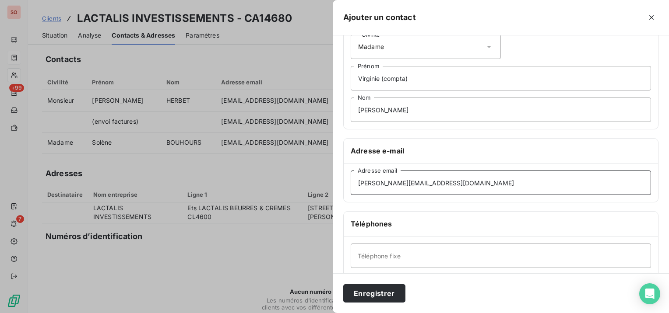
type input "[PERSON_NAME][EMAIL_ADDRESS][DOMAIN_NAME]"
click at [420, 246] on input "Téléphone fixe" at bounding box center [501, 256] width 300 height 25
type input "02 43 59 52 95"
click at [370, 295] on button "Enregistrer" at bounding box center [374, 294] width 62 height 18
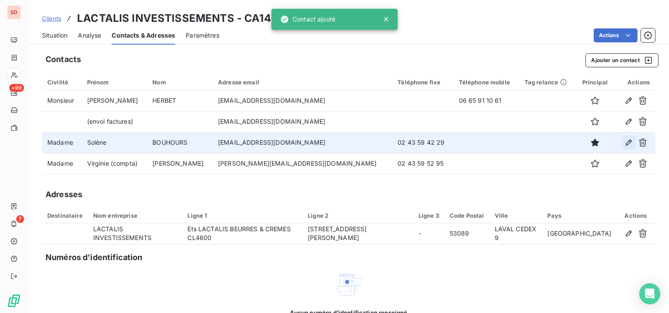
click at [624, 141] on icon "button" at bounding box center [628, 142] width 9 height 9
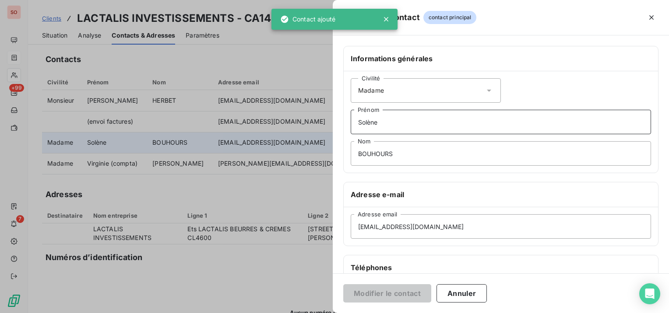
click at [418, 123] on input "Solène" at bounding box center [501, 122] width 300 height 25
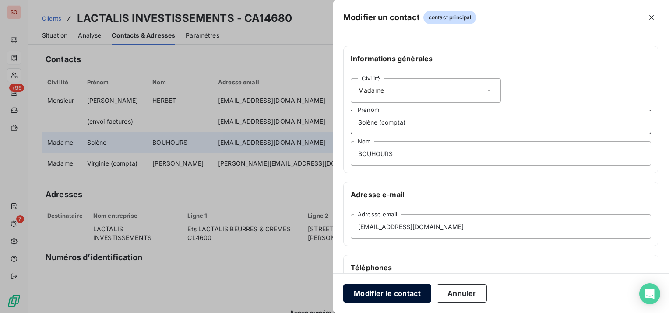
type input "Solène (compta)"
click at [408, 290] on button "Modifier le contact" at bounding box center [387, 294] width 88 height 18
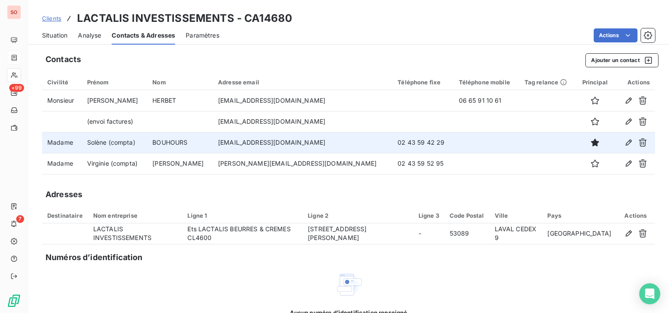
click at [60, 34] on span "Situation" at bounding box center [54, 35] width 25 height 9
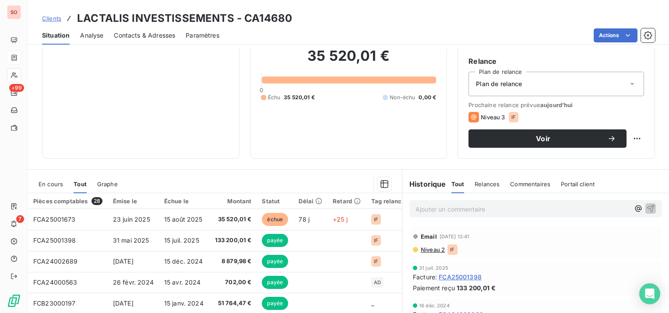
scroll to position [131, 0]
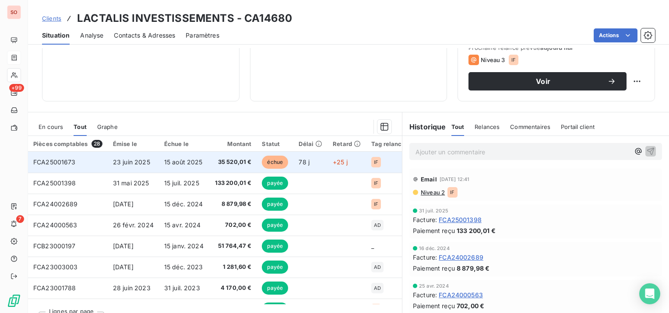
click at [188, 161] on span "15 août 2025" at bounding box center [183, 161] width 39 height 7
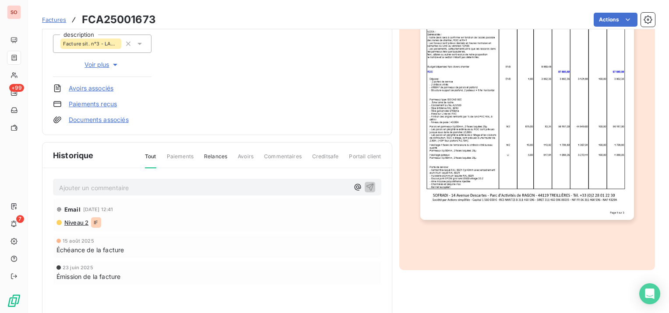
scroll to position [175, 0]
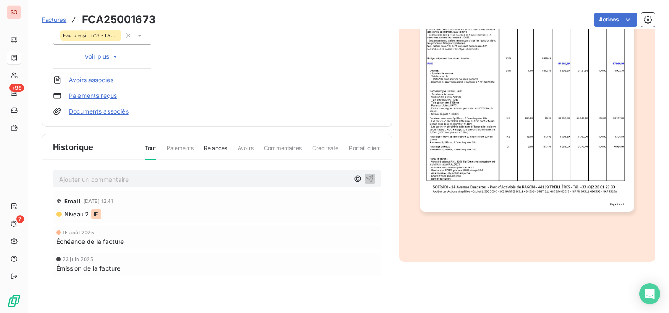
click at [218, 179] on p "Ajouter un commentaire ﻿" at bounding box center [204, 179] width 290 height 11
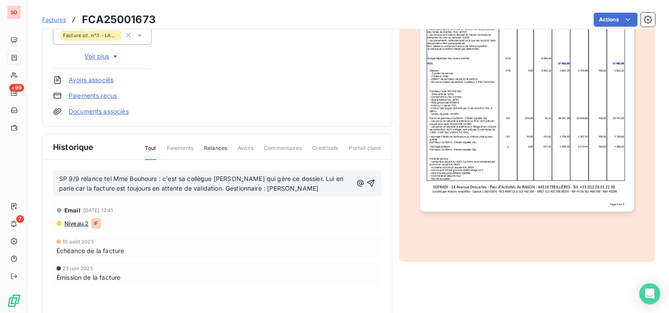
click at [330, 190] on p "SP 9/9 relance tel Mme Bouhours : c'est sa collègue [PERSON_NAME] qui gère ce d…" at bounding box center [205, 184] width 293 height 20
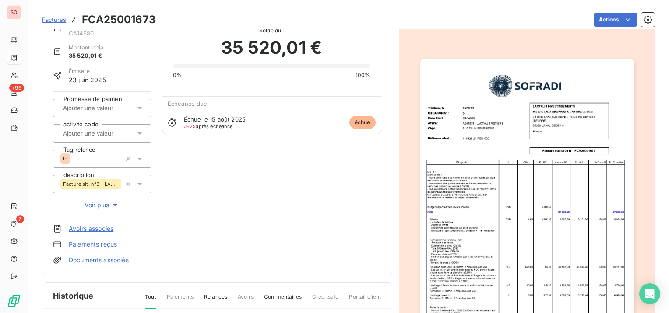
scroll to position [0, 0]
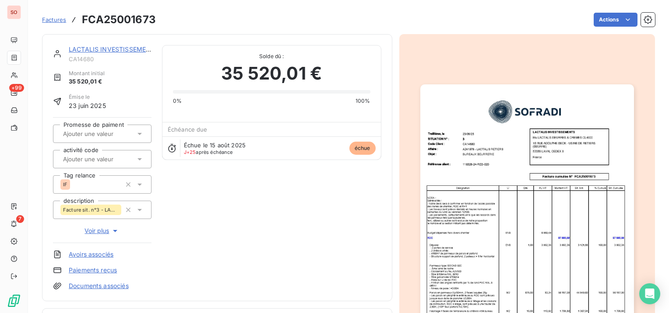
click at [109, 46] on link "LACTALIS INVESTISSEMENTS" at bounding box center [114, 49] width 90 height 7
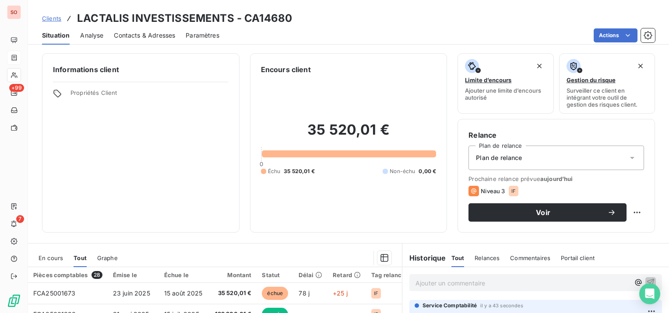
click at [49, 16] on span "Clients" at bounding box center [51, 18] width 19 height 7
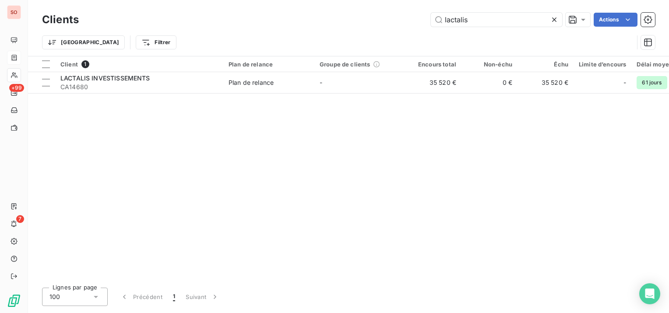
drag, startPoint x: 474, startPoint y: 18, endPoint x: 426, endPoint y: 20, distance: 48.2
click at [428, 19] on div "lactalis Actions" at bounding box center [372, 20] width 566 height 14
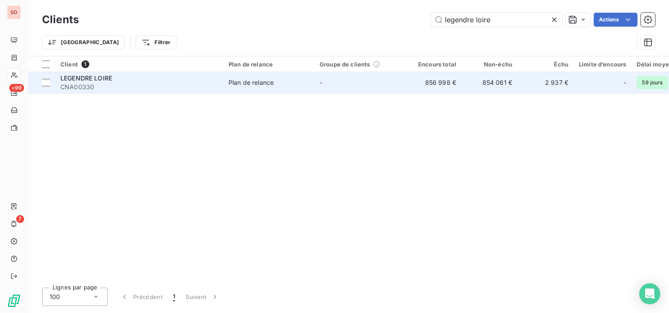
type input "legendre loire"
click at [77, 81] on span "LEGENDRE LOIRE" at bounding box center [86, 77] width 52 height 7
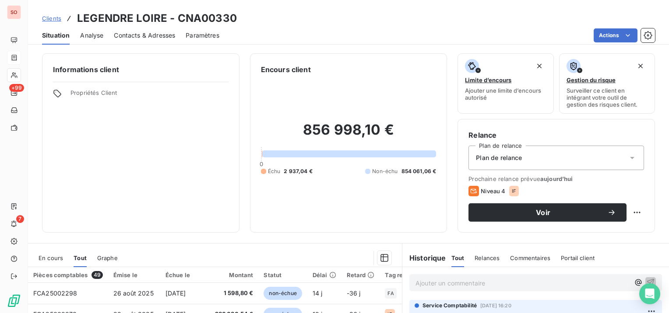
scroll to position [88, 0]
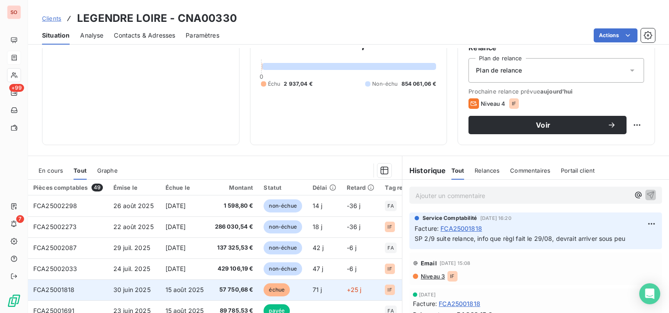
click at [204, 284] on td "15 août 2025" at bounding box center [184, 290] width 49 height 21
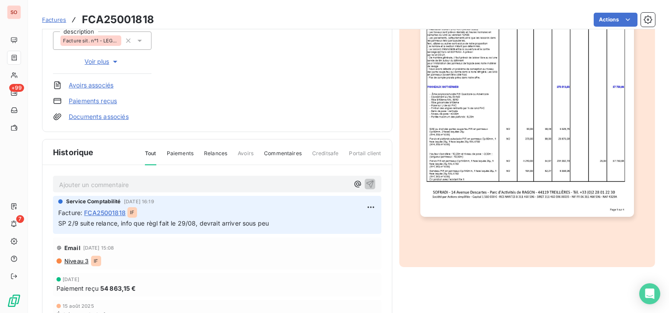
scroll to position [176, 0]
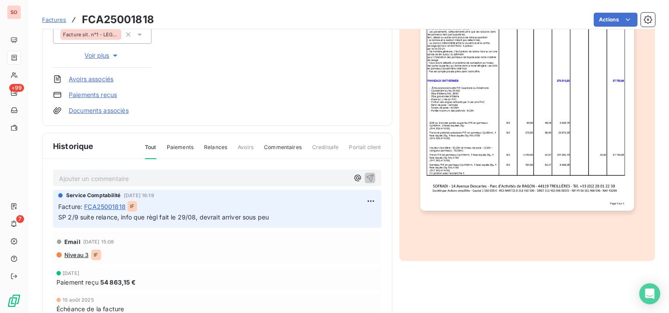
click at [126, 20] on h3 "FCA25001818" at bounding box center [118, 20] width 72 height 16
click at [126, 19] on h3 "FCA25001818" at bounding box center [118, 20] width 72 height 16
copy h3 "FCA25001818"
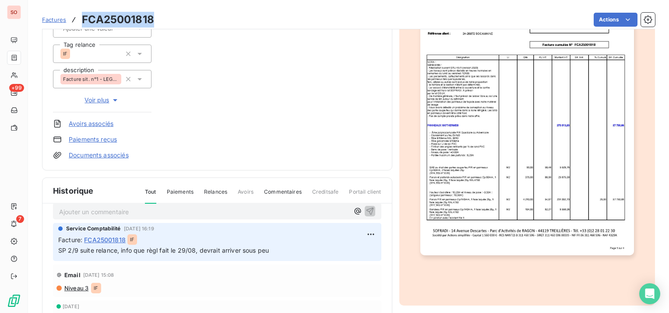
scroll to position [18, 0]
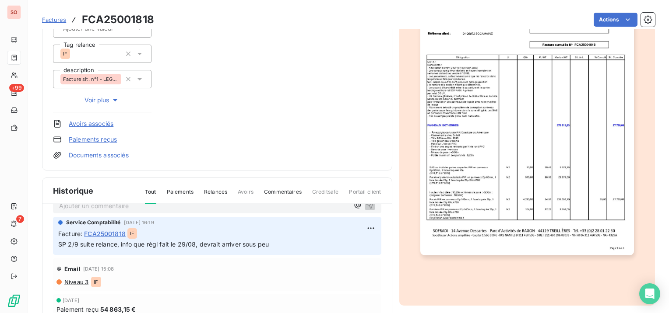
click at [232, 211] on div "Ajouter un commentaire ﻿" at bounding box center [217, 205] width 328 height 17
click at [234, 208] on p "Ajouter un commentaire ﻿" at bounding box center [204, 206] width 290 height 11
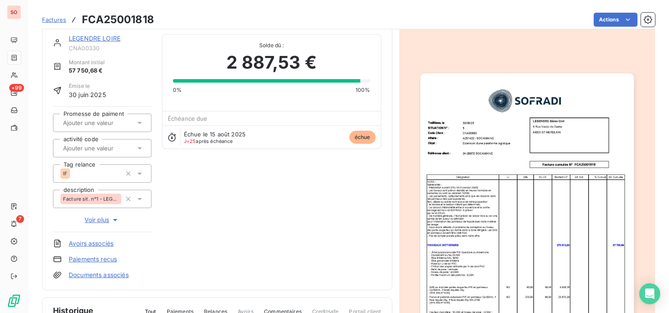
scroll to position [0, 0]
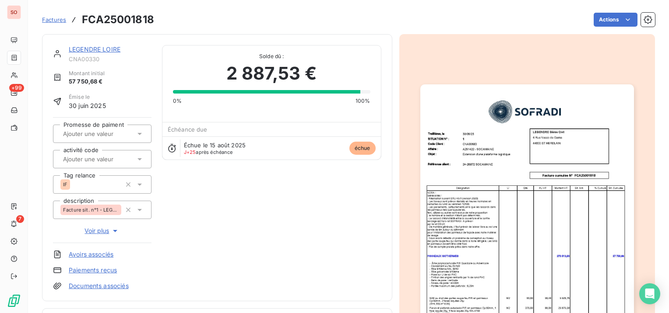
click at [80, 49] on link "LEGENDRE LOIRE" at bounding box center [95, 49] width 52 height 7
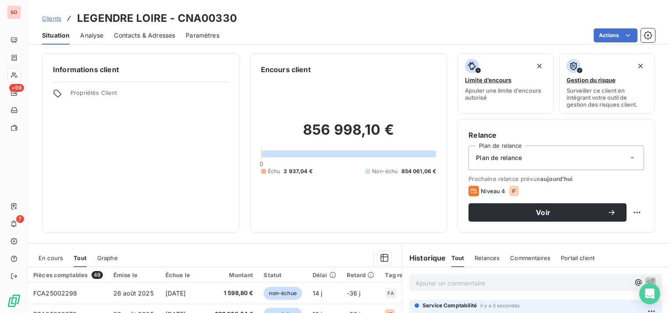
click at [61, 18] on div "Clients LEGENDRE LOIRE - CNA00330" at bounding box center [139, 19] width 195 height 16
click at [46, 16] on span "Clients" at bounding box center [51, 18] width 19 height 7
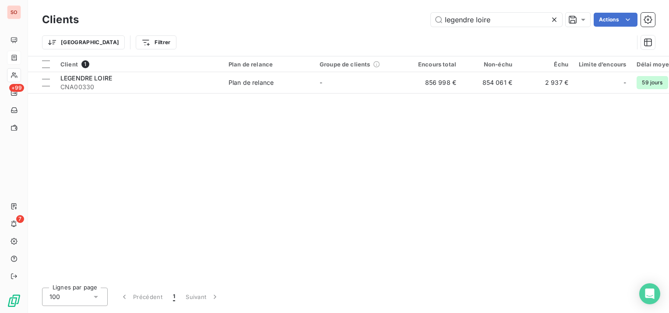
click at [556, 20] on icon at bounding box center [554, 19] width 9 height 9
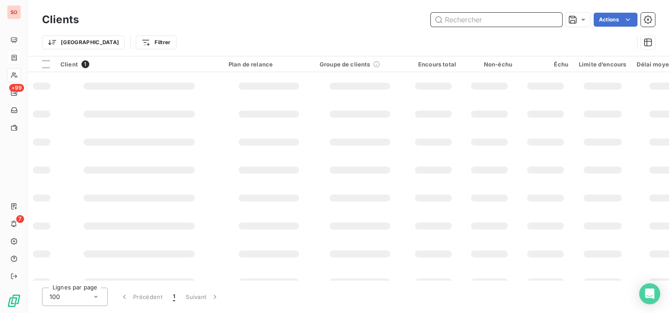
click at [521, 20] on input "text" at bounding box center [496, 20] width 131 height 14
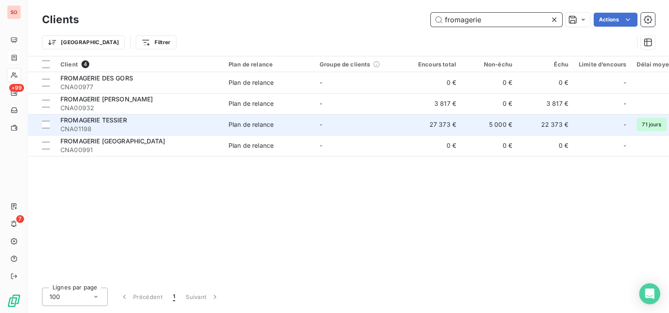
type input "fromagerie"
click at [133, 119] on div "FROMAGERIE TESSIER" at bounding box center [139, 120] width 158 height 9
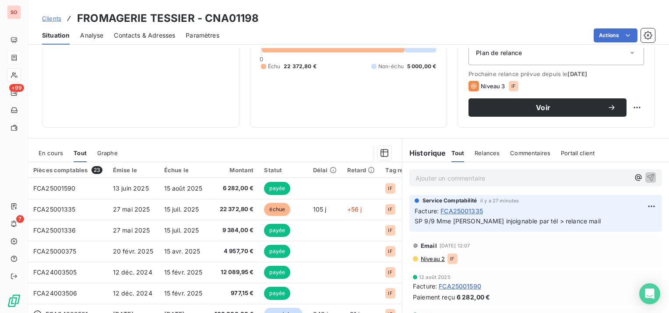
scroll to position [131, 0]
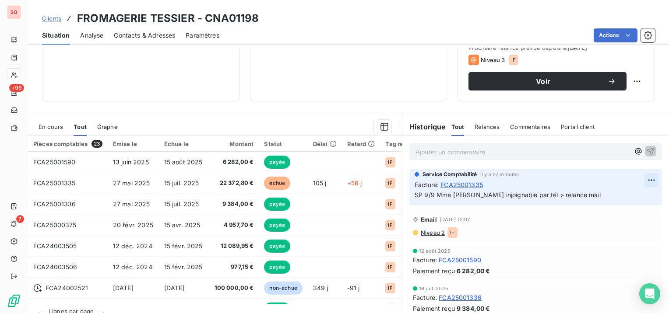
click at [637, 179] on html "SO +99 7 Clients FROMAGERIE TESSIER - CNA01198 Situation Analyse Contacts & Adr…" at bounding box center [334, 156] width 669 height 313
click at [612, 195] on div "Editer" at bounding box center [617, 200] width 49 height 14
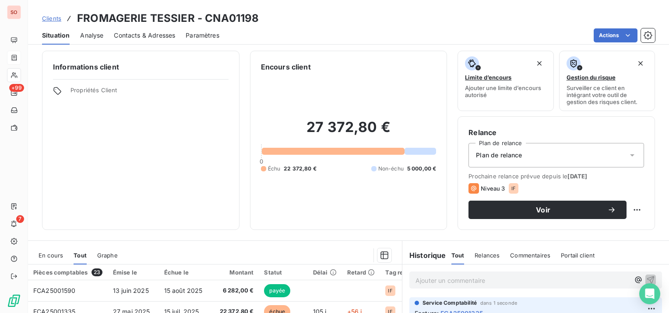
scroll to position [0, 0]
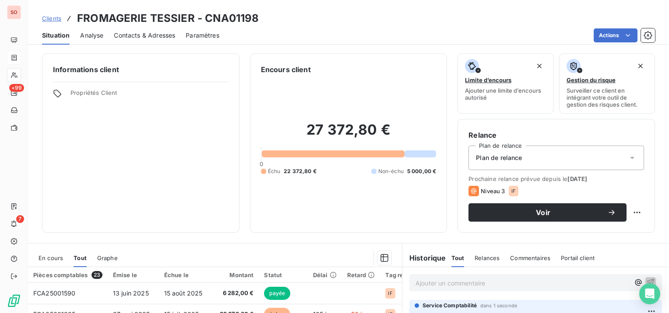
click at [166, 41] on div "Contacts & Adresses" at bounding box center [144, 35] width 61 height 18
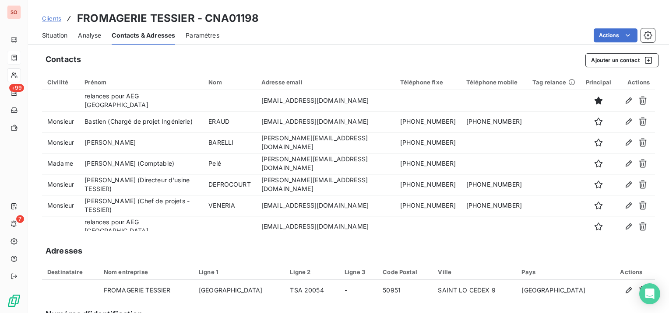
click at [68, 38] on div "Situation Analyse Contacts & Adresses Paramètres Actions" at bounding box center [348, 35] width 641 height 18
click at [67, 35] on span "Situation" at bounding box center [54, 35] width 25 height 9
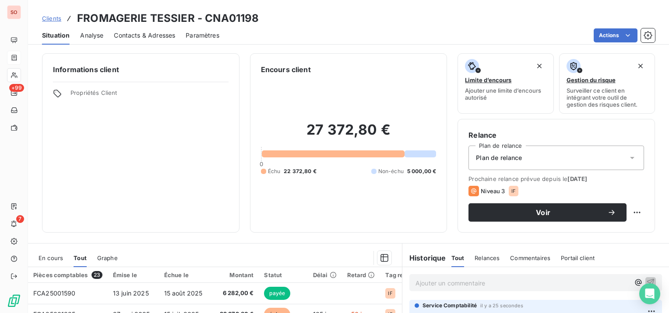
scroll to position [131, 0]
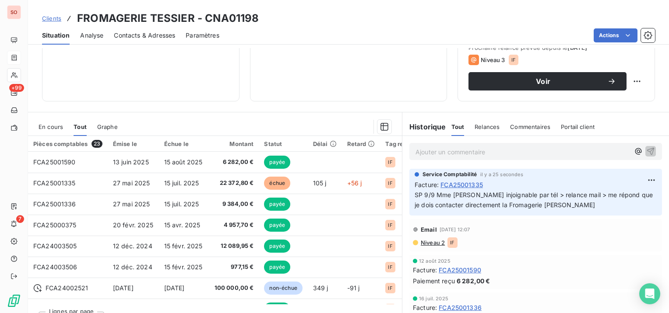
click at [436, 242] on span "Niveau 2" at bounding box center [432, 242] width 25 height 7
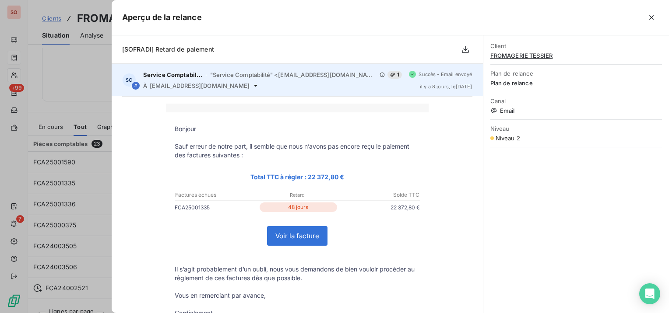
click at [244, 87] on span "[EMAIL_ADDRESS][DOMAIN_NAME]" at bounding box center [200, 85] width 100 height 7
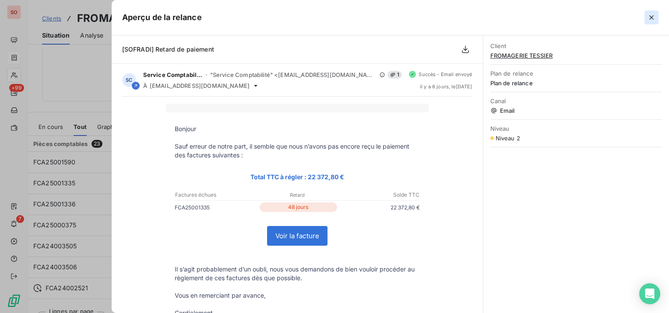
click at [653, 17] on icon "button" at bounding box center [651, 17] width 9 height 9
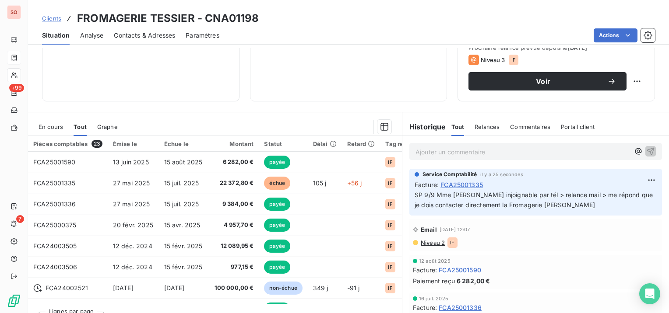
click at [433, 244] on span "Niveau 2" at bounding box center [432, 242] width 25 height 7
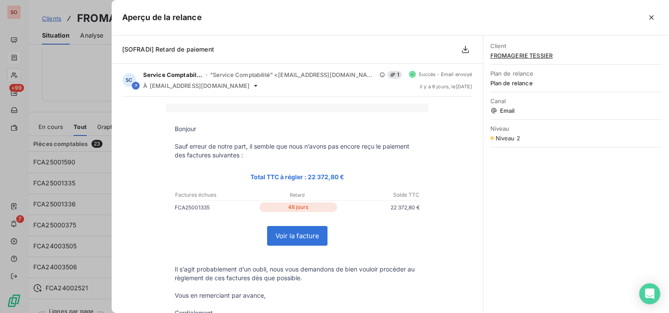
scroll to position [93, 0]
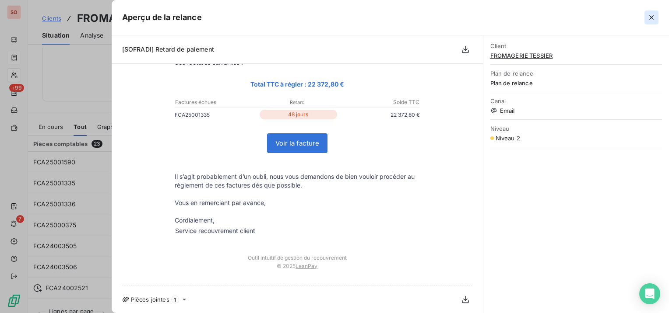
click at [654, 14] on icon "button" at bounding box center [651, 17] width 9 height 9
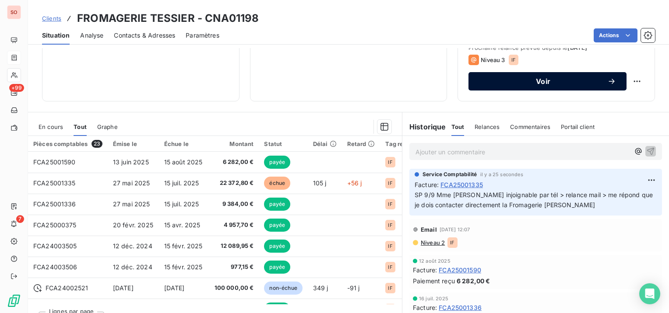
click at [553, 76] on button "Voir" at bounding box center [547, 81] width 158 height 18
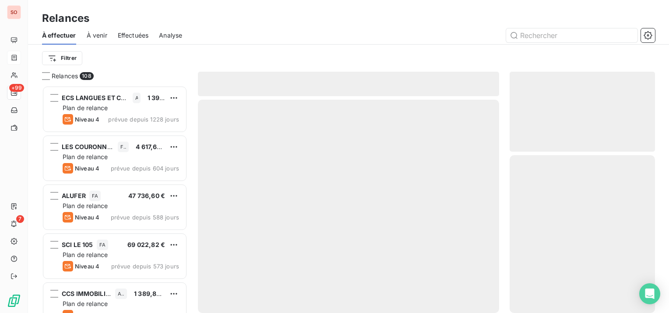
scroll to position [221, 138]
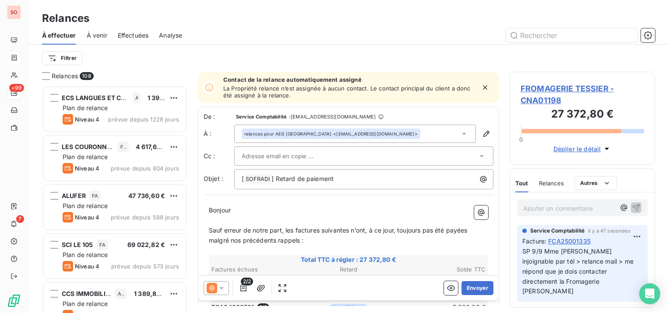
click at [276, 135] on span "relances pour AEG [GEOGRAPHIC_DATA]" at bounding box center [287, 134] width 87 height 6
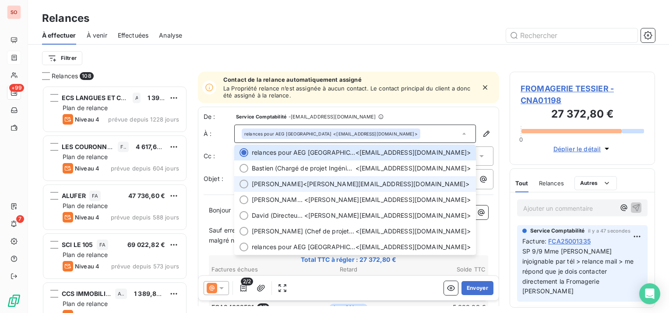
click at [249, 183] on li "[PERSON_NAME] <[PERSON_NAME][EMAIL_ADDRESS][DOMAIN_NAME]>" at bounding box center [355, 184] width 242 height 16
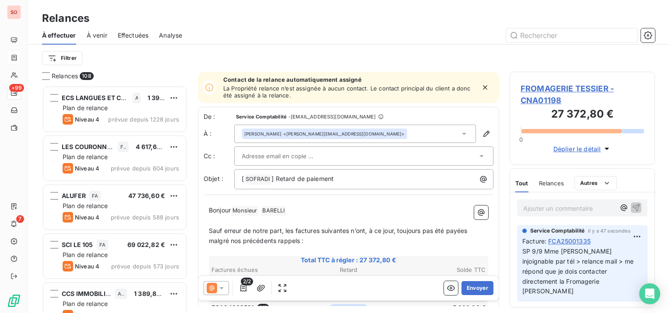
click at [260, 155] on input "text" at bounding box center [289, 156] width 94 height 13
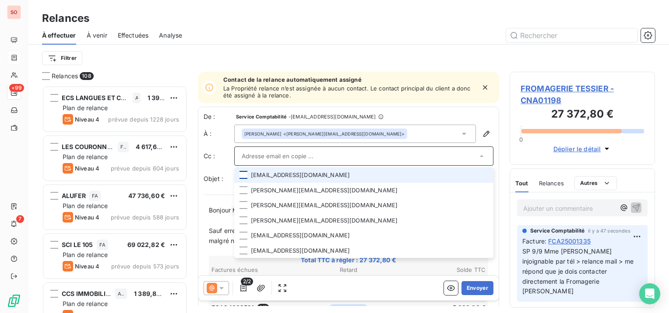
click at [246, 177] on div at bounding box center [243, 175] width 8 height 8
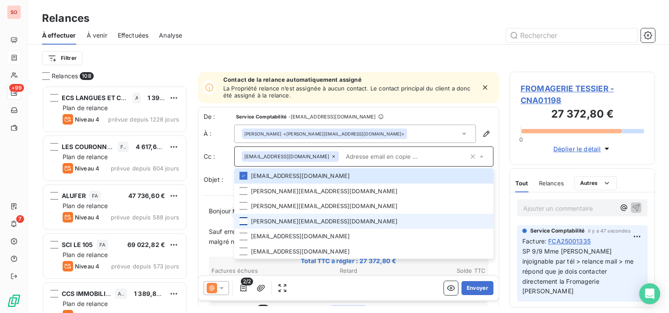
click at [245, 221] on div at bounding box center [243, 222] width 8 height 8
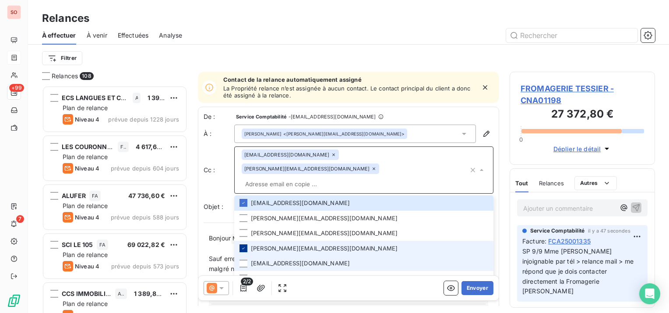
click at [246, 256] on li "[EMAIL_ADDRESS][DOMAIN_NAME]" at bounding box center [363, 263] width 259 height 15
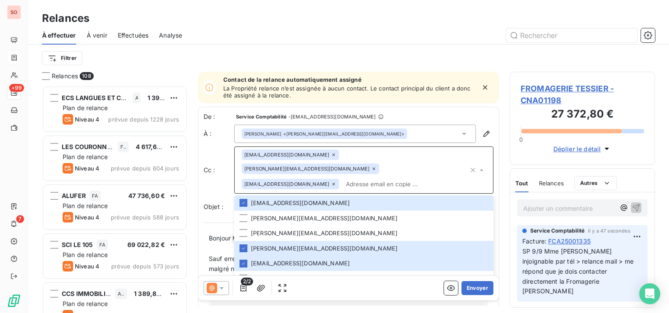
click at [220, 291] on icon at bounding box center [221, 288] width 9 height 9
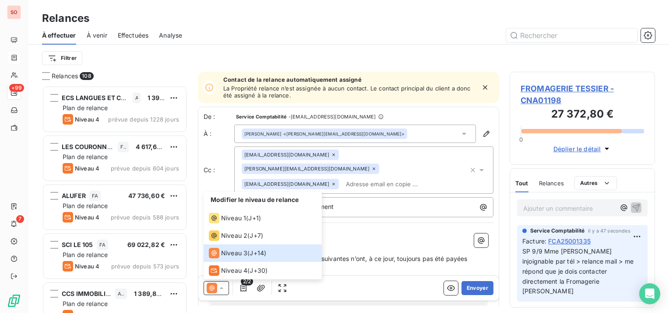
click at [415, 256] on p "Sauf erreur de notre part, les factures suivantes n’ont, à ce jour, toujours pa…" at bounding box center [348, 264] width 279 height 20
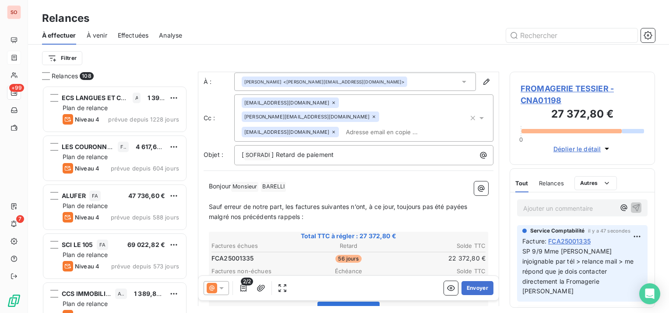
scroll to position [88, 0]
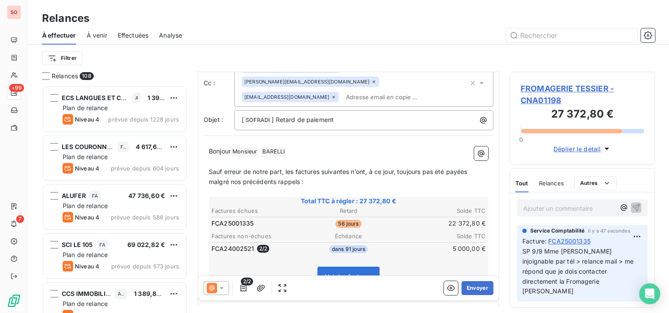
click at [241, 285] on span "2/2" at bounding box center [247, 282] width 12 height 8
click at [245, 291] on icon "button" at bounding box center [243, 288] width 6 height 7
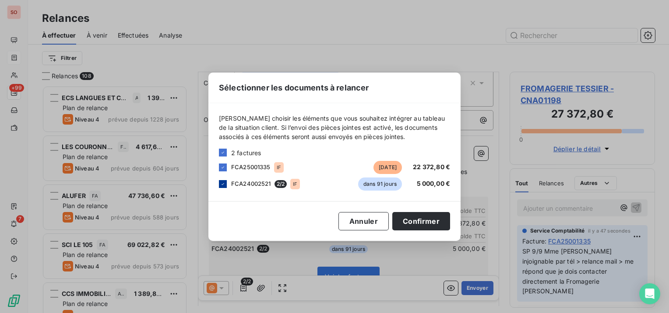
click at [221, 182] on icon at bounding box center [222, 184] width 5 height 5
click at [408, 217] on button "Confirmer" at bounding box center [421, 221] width 58 height 18
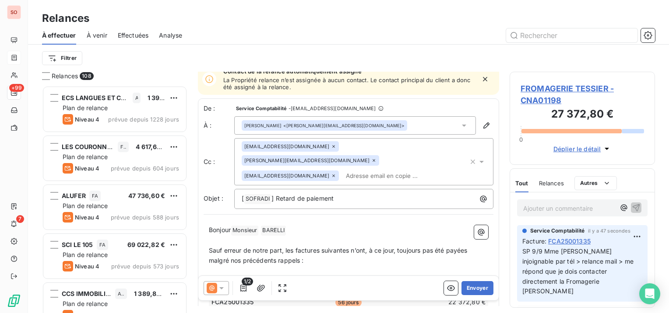
scroll to position [0, 0]
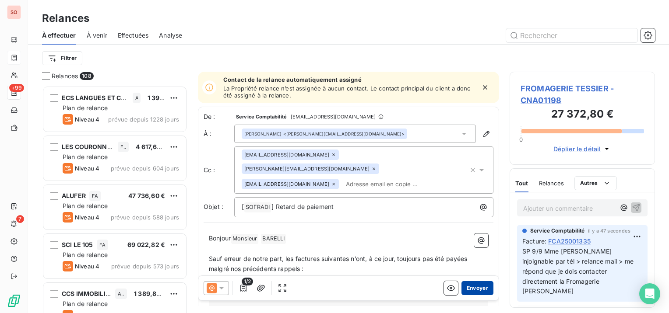
click at [476, 289] on button "Envoyer" at bounding box center [477, 288] width 32 height 14
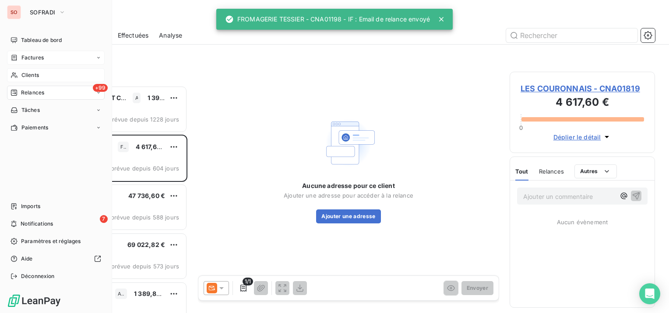
click at [26, 74] on span "Clients" at bounding box center [30, 75] width 18 height 8
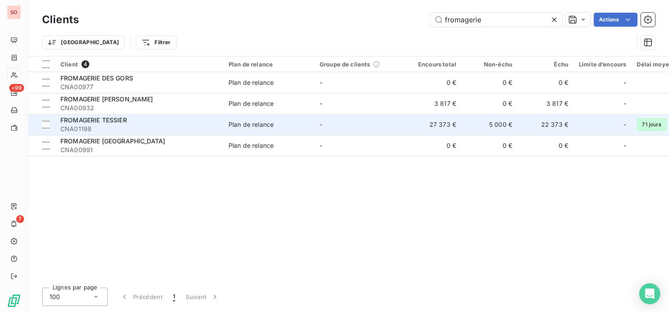
click at [87, 121] on span "FROMAGERIE TESSIER" at bounding box center [93, 119] width 67 height 7
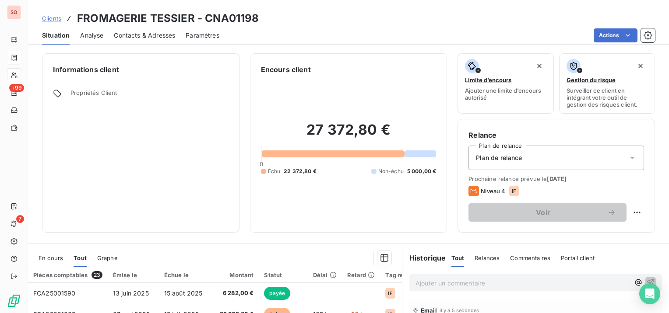
click at [171, 36] on span "Contacts & Adresses" at bounding box center [144, 35] width 61 height 9
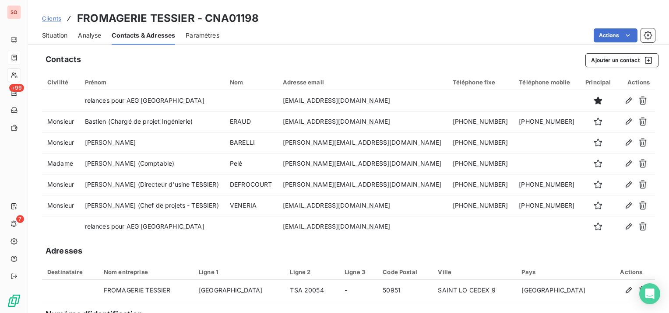
click at [55, 32] on span "Situation" at bounding box center [54, 35] width 25 height 9
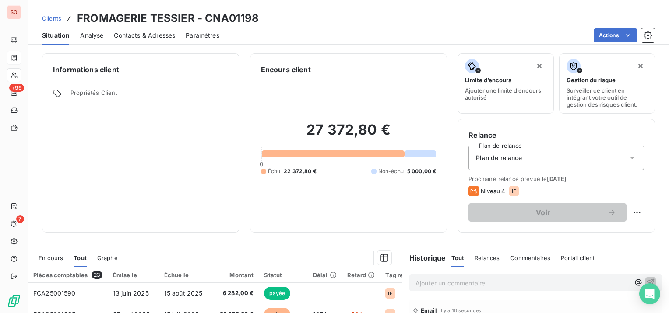
scroll to position [88, 0]
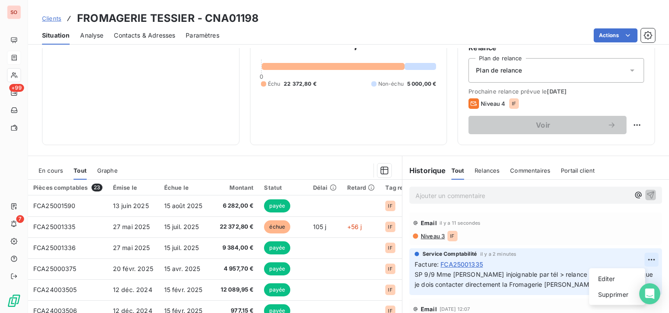
click at [633, 259] on html "SO +99 7 Clients FROMAGERIE TESSIER - CNA01198 Situation Analyse Contacts & Adr…" at bounding box center [334, 156] width 669 height 313
click at [594, 279] on div "Editer" at bounding box center [617, 279] width 49 height 14
click at [571, 282] on p "SP 9/9 Mme [PERSON_NAME] injoignable par tél > relance mail > me répond que je …" at bounding box center [531, 280] width 232 height 20
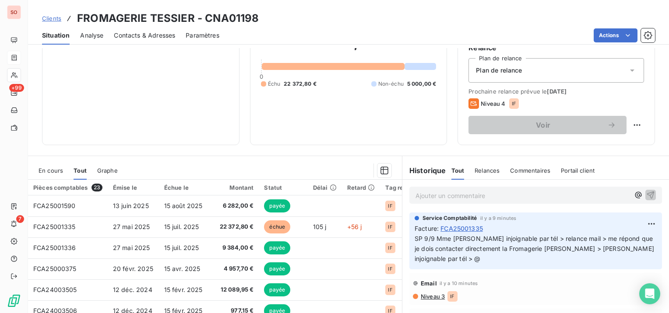
click at [65, 19] on icon at bounding box center [69, 18] width 9 height 9
click at [53, 15] on span "Clients" at bounding box center [51, 18] width 19 height 7
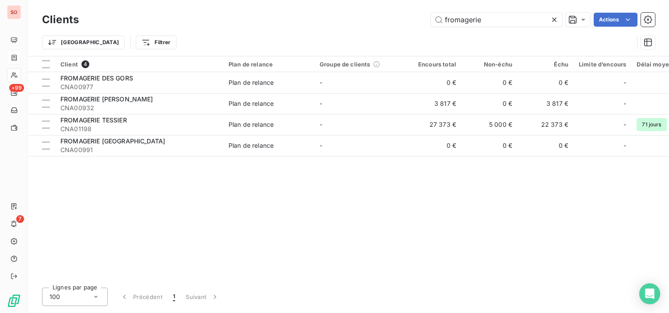
click at [553, 19] on icon at bounding box center [554, 20] width 4 height 4
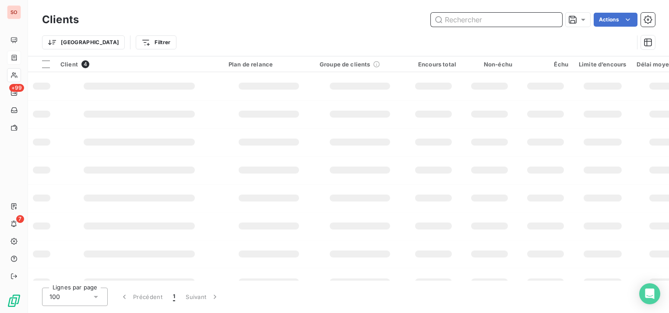
click at [537, 20] on input "text" at bounding box center [496, 20] width 131 height 14
type input "g"
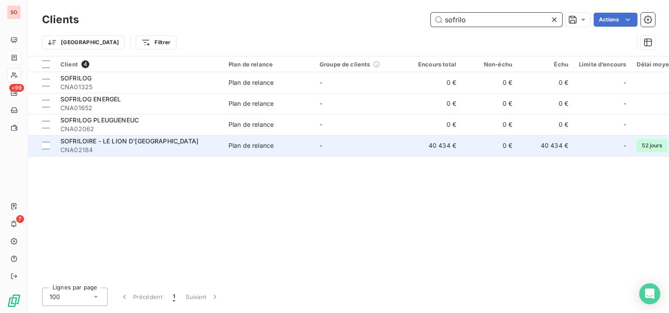
type input "sofrilo"
click at [143, 144] on span "SOFRILOIRE - LE LION D'[GEOGRAPHIC_DATA]" at bounding box center [129, 140] width 138 height 7
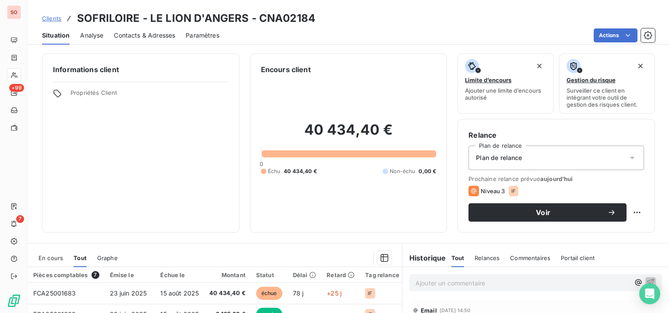
click at [368, 194] on div "40 434,40 € 0 Échu 40 434,40 € Non-échu 0,00 €" at bounding box center [349, 148] width 176 height 147
click at [158, 32] on span "Contacts & Adresses" at bounding box center [144, 35] width 61 height 9
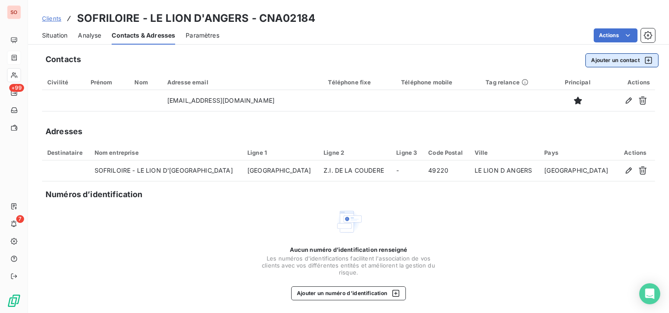
click at [621, 62] on button "Ajouter un contact" at bounding box center [621, 60] width 73 height 14
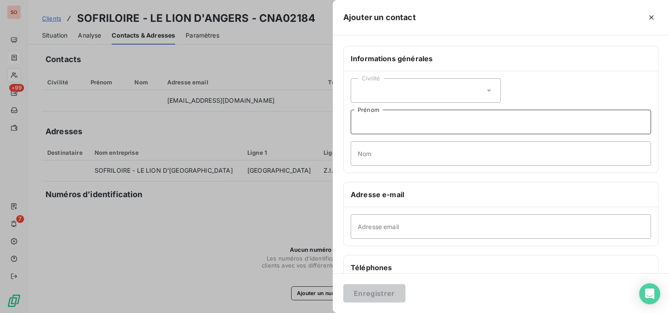
click at [415, 124] on input "Prénom" at bounding box center [501, 122] width 300 height 25
type input "[PERSON_NAME]"
drag, startPoint x: 409, startPoint y: 155, endPoint x: 368, endPoint y: 153, distance: 41.2
click at [368, 153] on input "de Sanderval" at bounding box center [501, 153] width 300 height 25
click at [363, 151] on input "de SANDERVAL" at bounding box center [501, 153] width 300 height 25
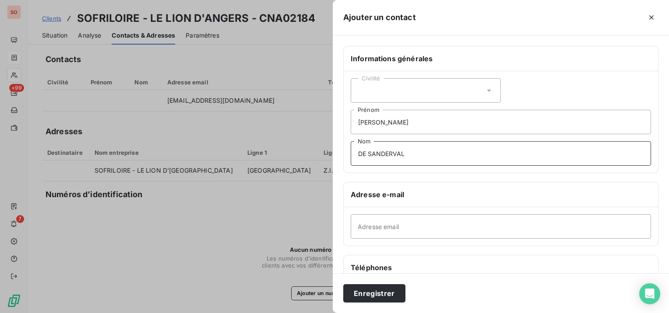
type input "DE SANDERVAL"
click at [477, 93] on div "Civilité" at bounding box center [426, 90] width 150 height 25
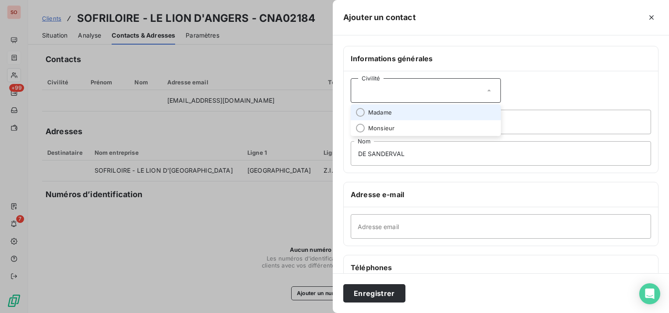
click at [474, 120] on li "Monsieur" at bounding box center [426, 128] width 150 height 16
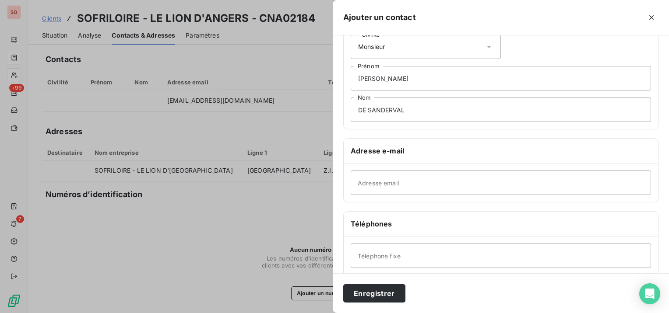
scroll to position [131, 0]
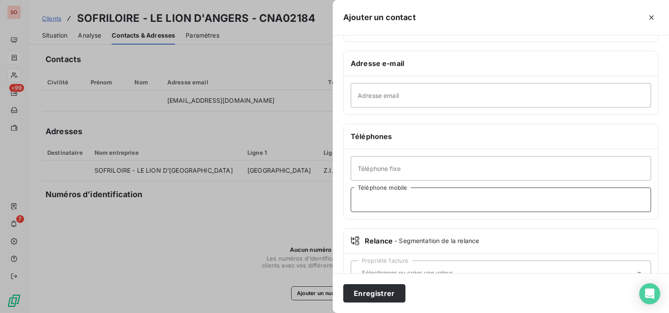
click at [450, 202] on input "Téléphone mobile" at bounding box center [501, 200] width 300 height 25
type input "06 69 99 75 96"
click at [380, 295] on button "Enregistrer" at bounding box center [374, 294] width 62 height 18
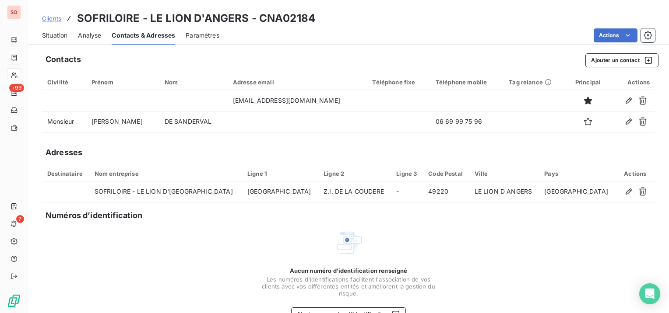
drag, startPoint x: 210, startPoint y: 251, endPoint x: 202, endPoint y: 254, distance: 8.5
click at [210, 251] on div "Aucun numéro d’identification renseigné Les numéros d'identifications faciliten…" at bounding box center [348, 275] width 613 height 93
click at [49, 19] on span "Clients" at bounding box center [51, 18] width 19 height 7
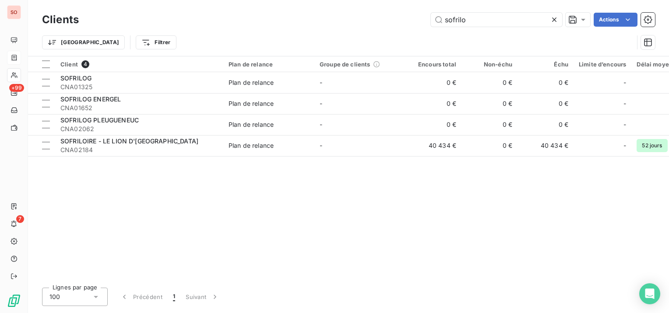
drag, startPoint x: 486, startPoint y: 21, endPoint x: 409, endPoint y: 18, distance: 77.1
click at [409, 18] on div "sofrilo Actions" at bounding box center [372, 20] width 566 height 14
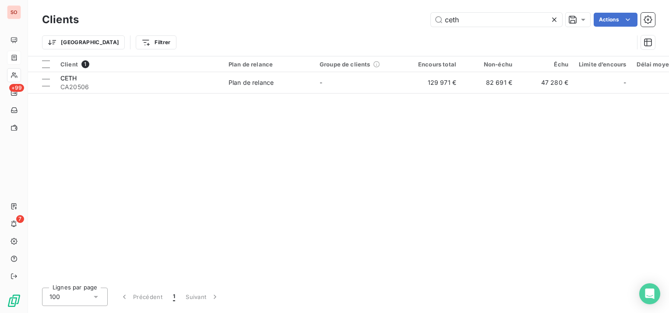
type input "ceth"
click at [155, 93] on div "Client 1 Plan de relance Groupe de clients Encours total Non-échu Échu Limite d…" at bounding box center [348, 168] width 641 height 225
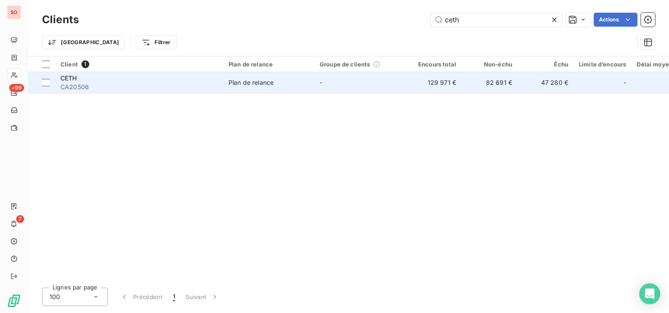
click at [156, 84] on span "CA20506" at bounding box center [139, 87] width 158 height 9
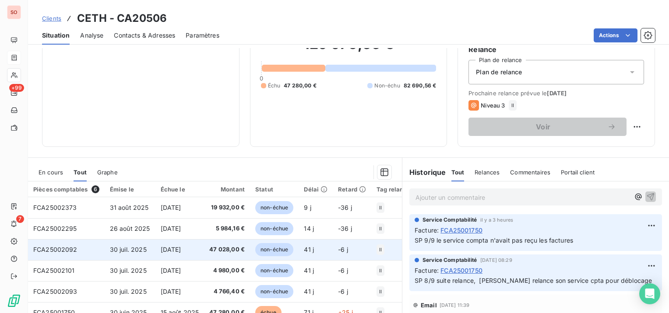
scroll to position [131, 0]
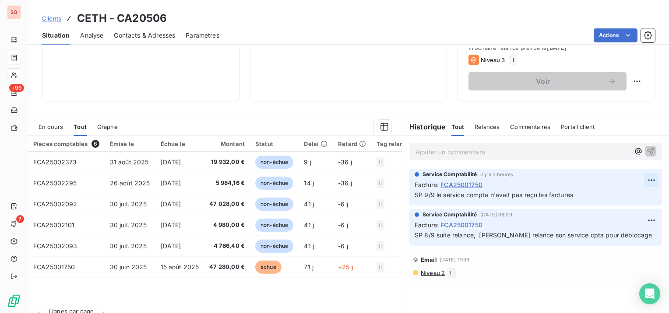
click at [641, 179] on html "SO +99 7 Clients CETH - CA20506 Situation Analyse Contacts & Adresses Paramètre…" at bounding box center [334, 156] width 669 height 313
click at [626, 199] on div "Editer" at bounding box center [623, 200] width 49 height 14
click at [540, 193] on span "SP 9/9 le service compta n'avait pas reçu les factures" at bounding box center [494, 194] width 158 height 7
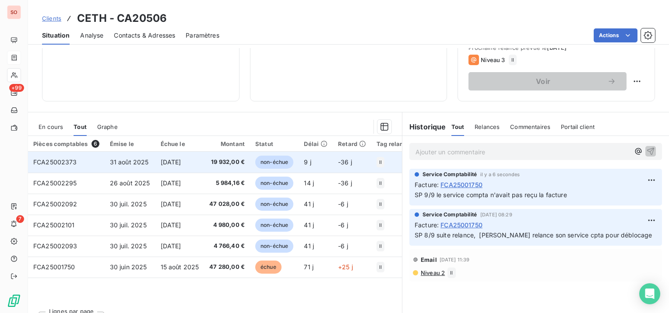
click at [46, 159] on span "FCA25002373" at bounding box center [55, 161] width 44 height 7
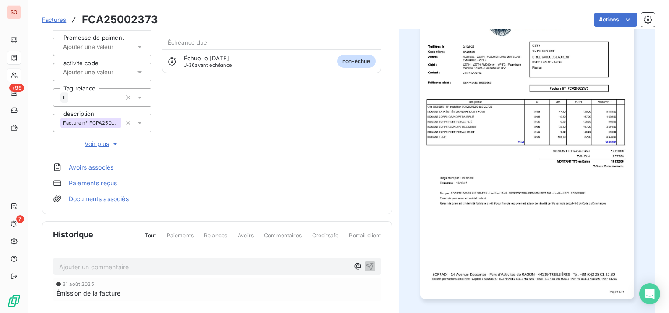
scroll to position [131, 0]
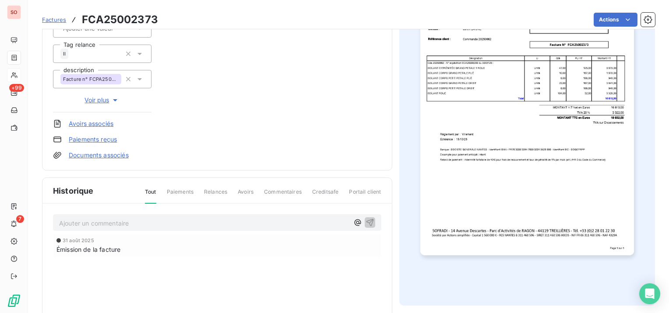
click at [171, 223] on p "Ajouter un commentaire ﻿" at bounding box center [204, 223] width 290 height 11
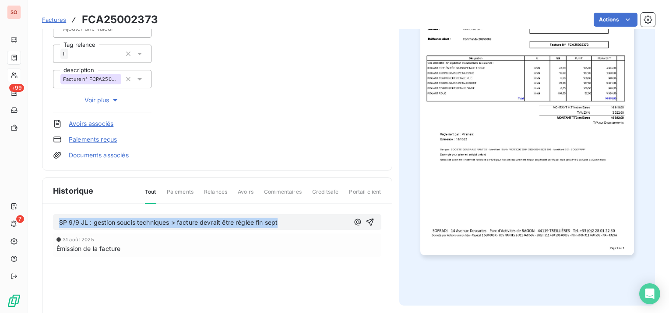
drag, startPoint x: 326, startPoint y: 219, endPoint x: 58, endPoint y: 215, distance: 267.5
click at [58, 215] on div "SP 9/9 JL : gestion soucis techniques > facture devrait être réglée fin sept" at bounding box center [217, 223] width 328 height 16
copy span "SP 9/9 JL : gestion soucis techniques > facture devrait être réglée fin sept"
click at [369, 222] on icon "button" at bounding box center [370, 222] width 9 height 9
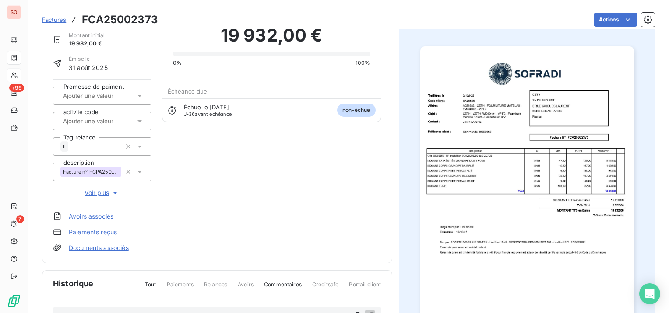
scroll to position [0, 0]
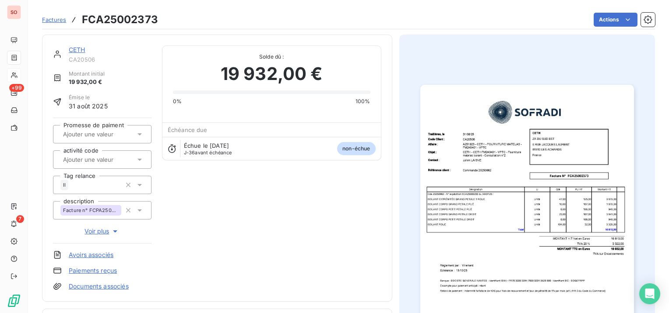
click at [77, 47] on link "CETH" at bounding box center [77, 49] width 17 height 7
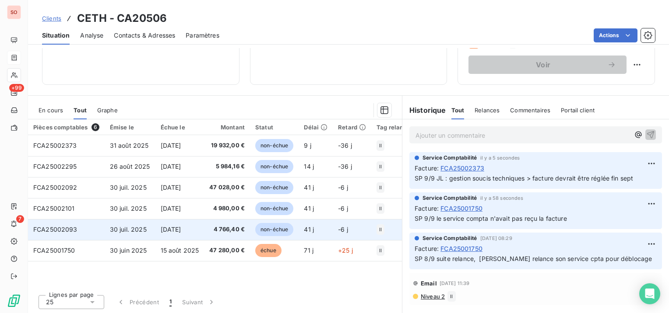
scroll to position [148, 0]
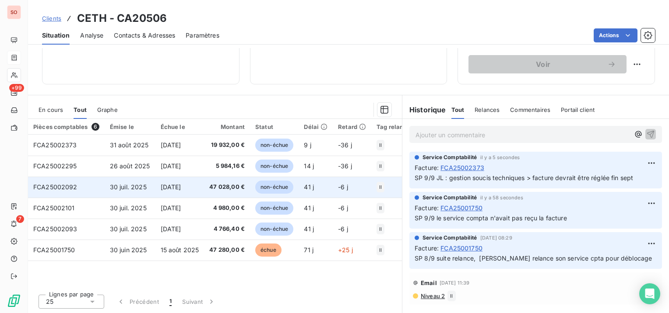
click at [59, 188] on span "FCA25002092" at bounding box center [55, 186] width 44 height 7
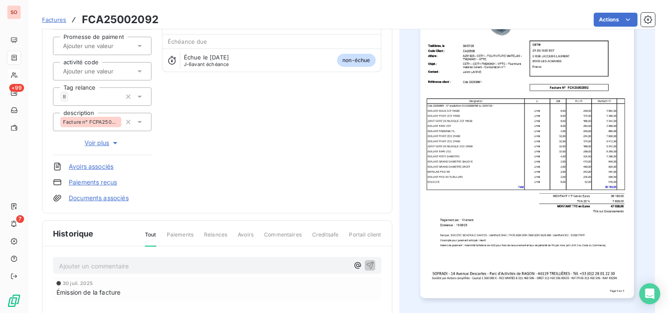
scroll to position [131, 0]
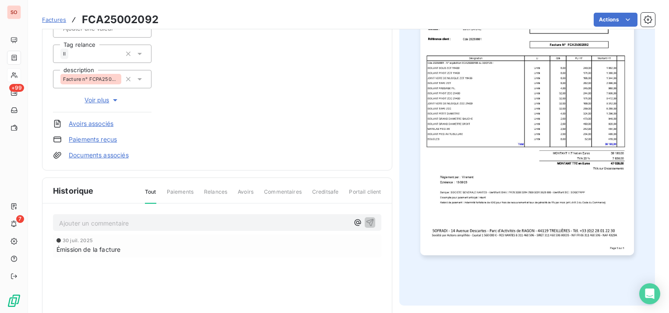
click at [157, 232] on div "Ajouter un commentaire ﻿ [DATE] Émission de la facture" at bounding box center [216, 248] width 349 height 89
click at [160, 221] on p "Ajouter un commentaire ﻿" at bounding box center [204, 223] width 290 height 11
click at [367, 221] on icon "button" at bounding box center [369, 222] width 7 height 7
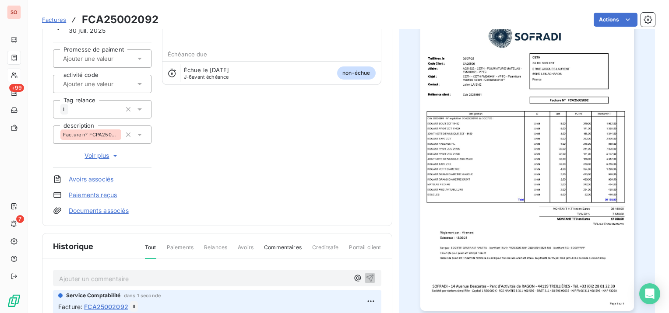
scroll to position [37, 0]
